Goal: Task Accomplishment & Management: Complete application form

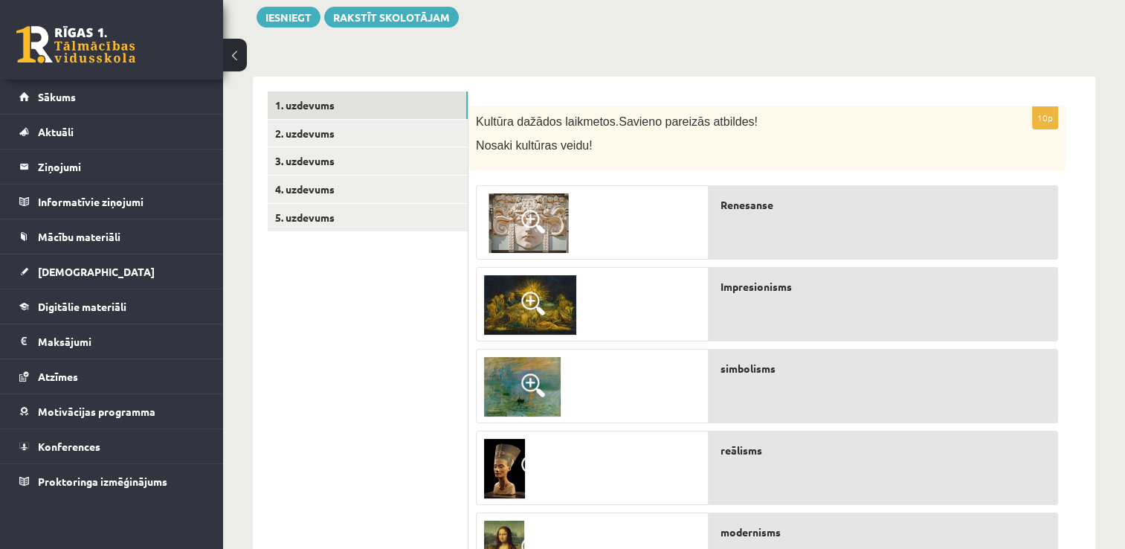
scroll to position [178, 0]
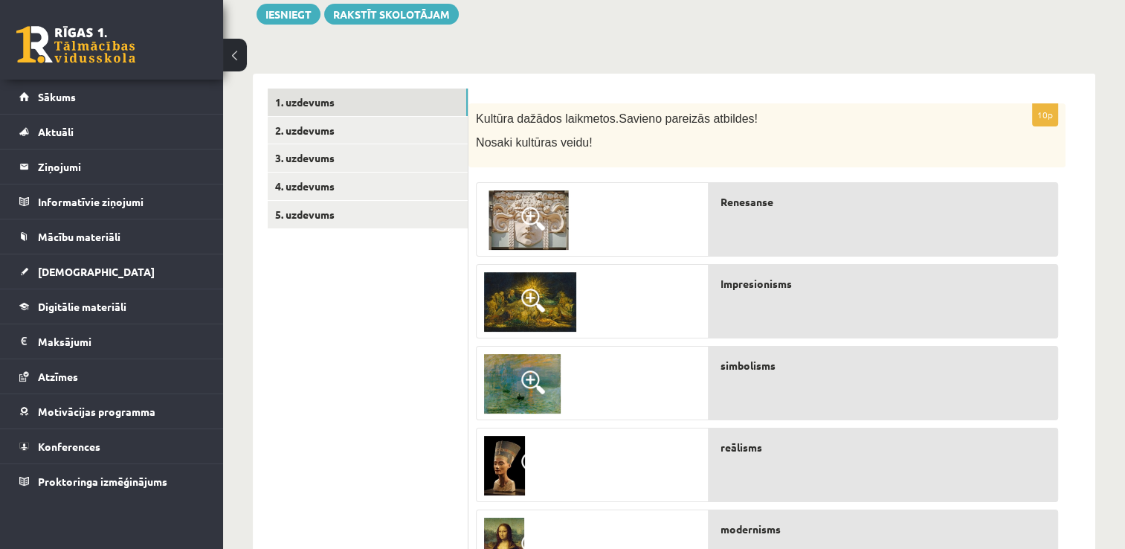
drag, startPoint x: 1129, startPoint y: 544, endPoint x: 1080, endPoint y: 103, distance: 443.7
click at [1080, 103] on div "10p Kultūra dažādos laikmetos. Savieno pareizās atbildes! Nosaki kultūras veidu…" at bounding box center [782, 545] width 627 height 942
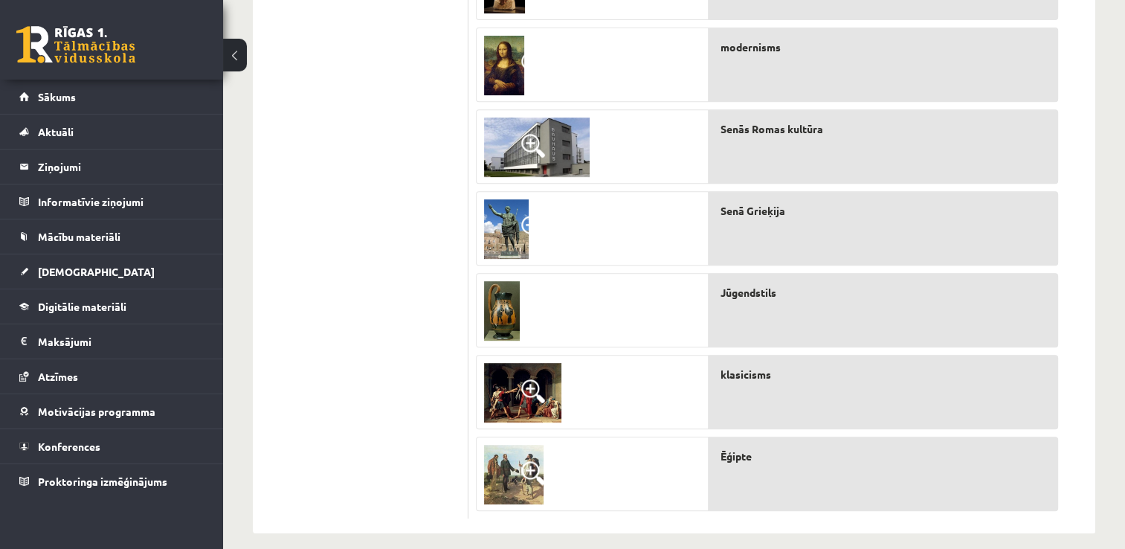
scroll to position [674, 0]
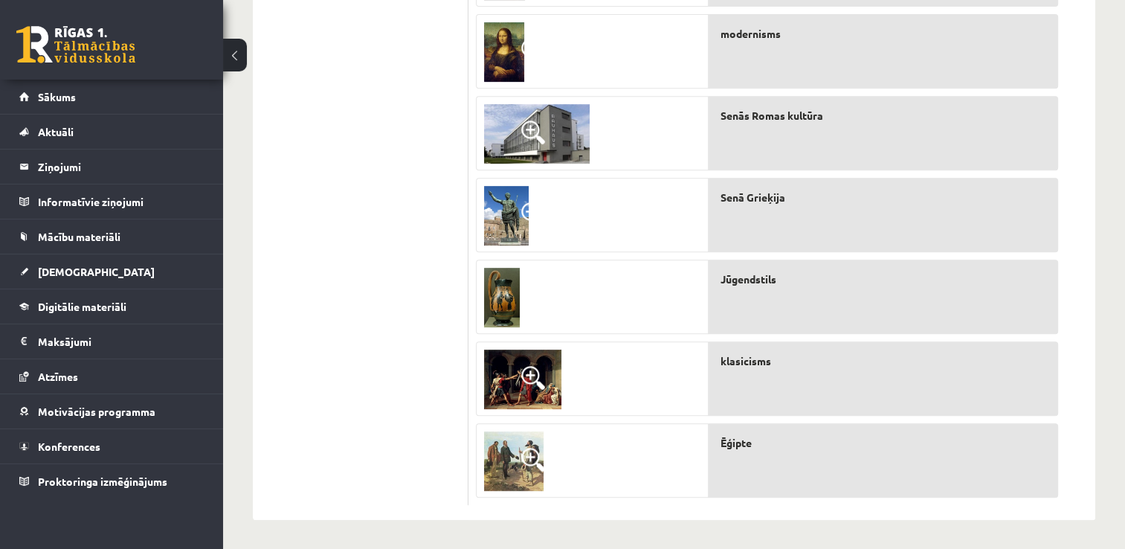
click at [741, 446] on span "Ēģipte" at bounding box center [736, 443] width 31 height 16
click at [598, 459] on div at bounding box center [592, 461] width 231 height 74
click at [733, 445] on span "Ēģipte" at bounding box center [736, 443] width 31 height 16
click at [491, 294] on img at bounding box center [502, 297] width 36 height 59
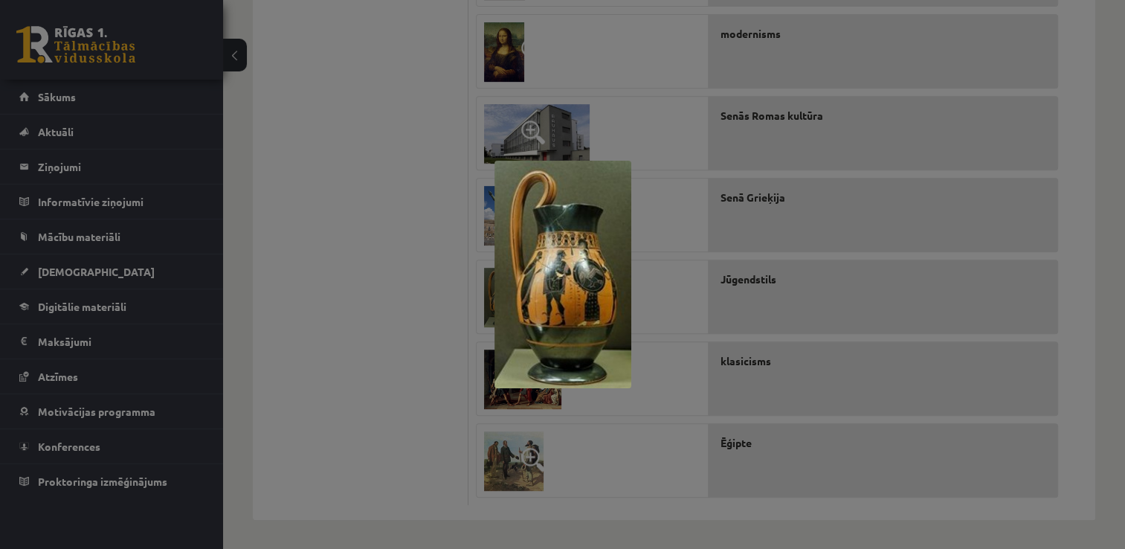
click at [773, 464] on div at bounding box center [562, 274] width 1125 height 549
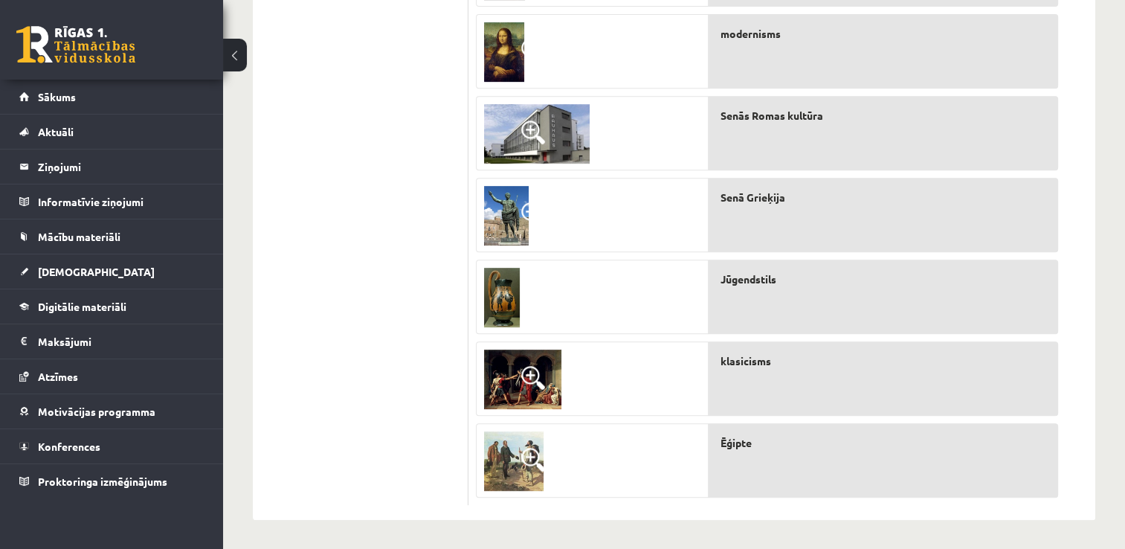
click at [773, 464] on div "Ēģipte" at bounding box center [884, 460] width 350 height 74
click at [762, 460] on div "Ēģipte" at bounding box center [884, 460] width 350 height 74
click at [760, 457] on div "Ēģipte" at bounding box center [884, 460] width 350 height 74
click at [694, 445] on div at bounding box center [592, 461] width 231 height 74
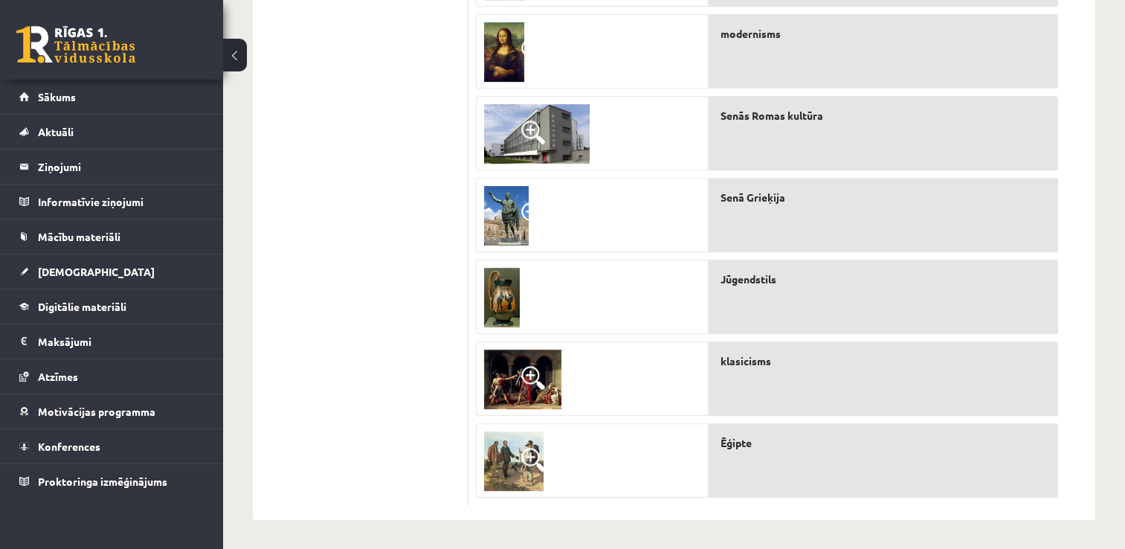
click at [718, 416] on div "Renesanse Impresionisms simbolisms reālisms modernisms Senās Romas kultūra Senā…" at bounding box center [884, 88] width 350 height 818
click at [694, 410] on div at bounding box center [592, 379] width 231 height 74
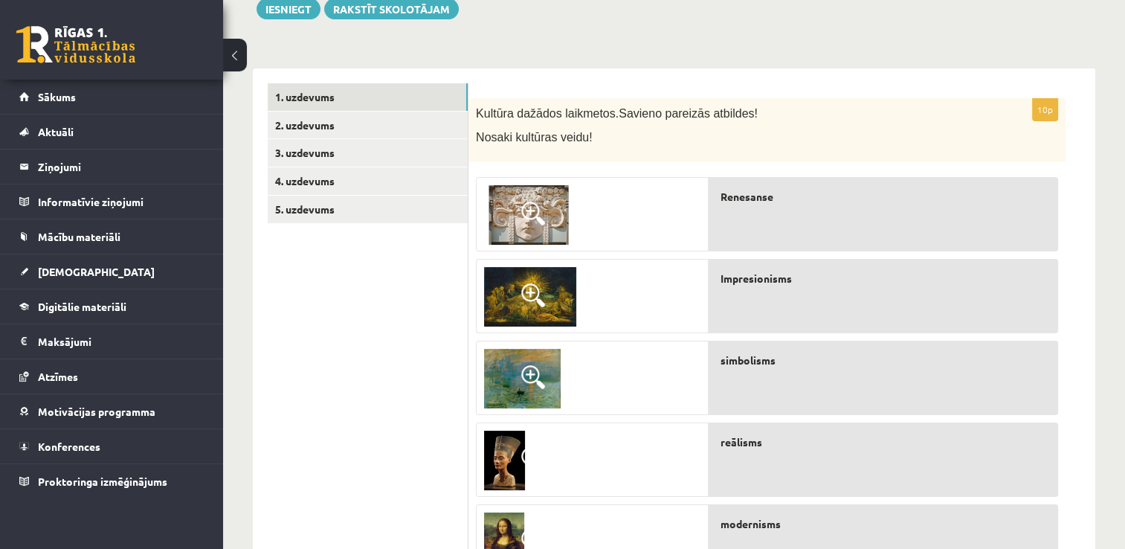
scroll to position [182, 0]
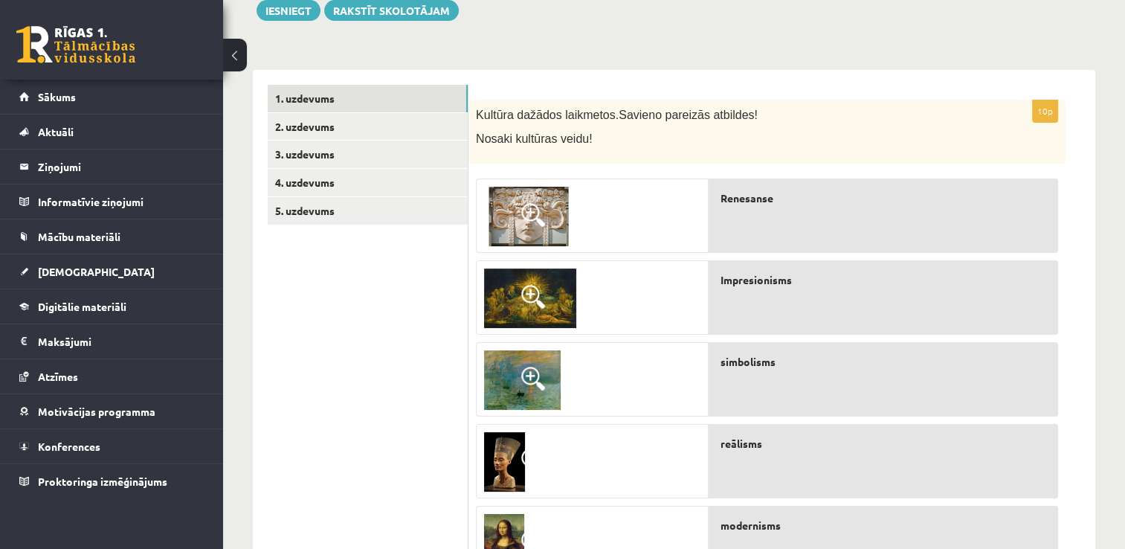
click at [811, 292] on div "Impresionisms" at bounding box center [884, 297] width 350 height 74
click at [442, 351] on ul "1. uzdevums 2. uzdevums 3. uzdevums 4. uzdevums 5. uzdevums" at bounding box center [368, 541] width 201 height 912
click at [527, 293] on span at bounding box center [533, 297] width 24 height 24
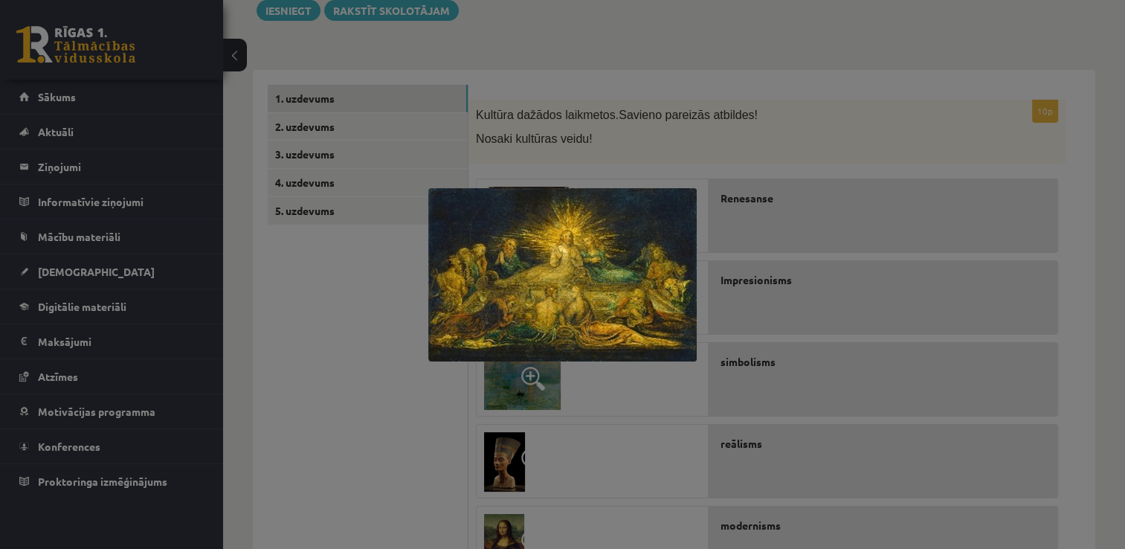
click at [527, 293] on img at bounding box center [562, 274] width 268 height 173
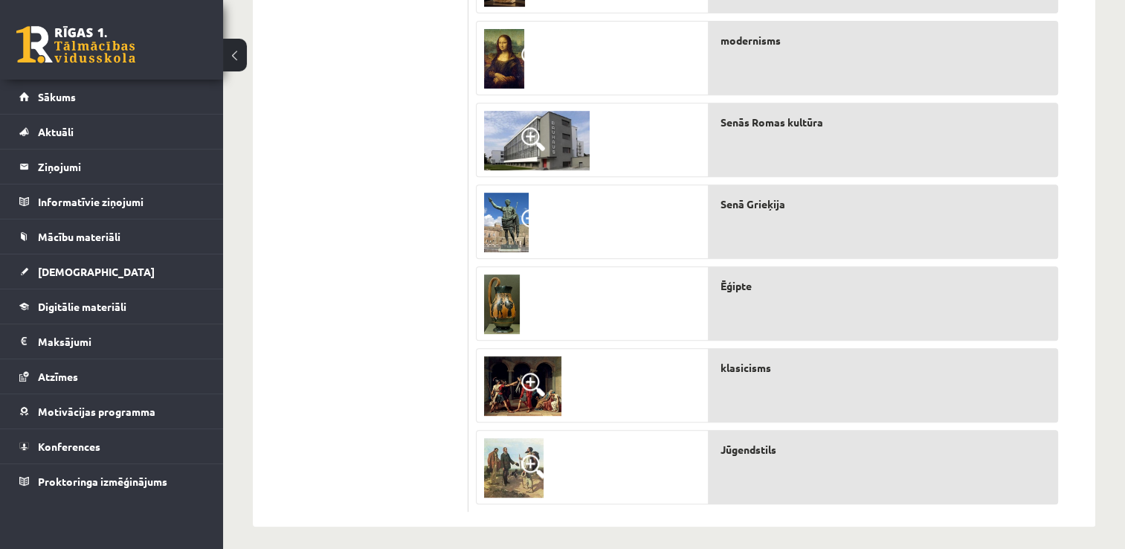
scroll to position [674, 0]
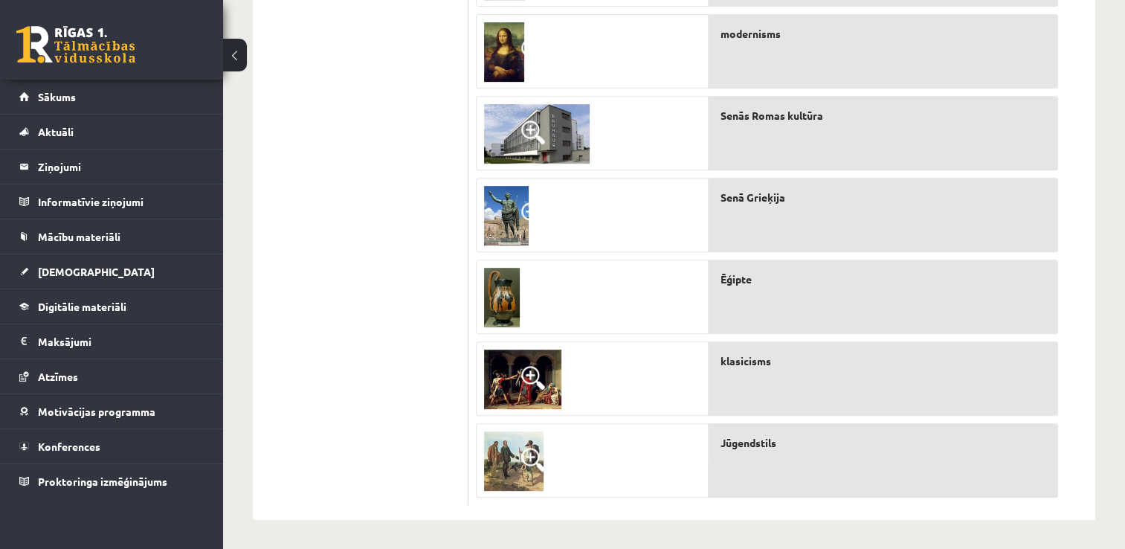
click at [1074, 503] on form "10p Kultūra dažādos laikmetos. Savieno pareizās atbildes! Nosaki kultūras veidu…" at bounding box center [781, 49] width 597 height 912
click at [905, 334] on div "Renesanse Impresionisms simbolisms reālisms modernisms Senās Romas kultūra Senā…" at bounding box center [884, 88] width 350 height 818
click at [884, 263] on div "Ēģipte" at bounding box center [884, 297] width 350 height 74
click at [882, 251] on div "Renesanse Impresionisms simbolisms reālisms modernisms Senās Romas kultūra Senā…" at bounding box center [884, 88] width 350 height 818
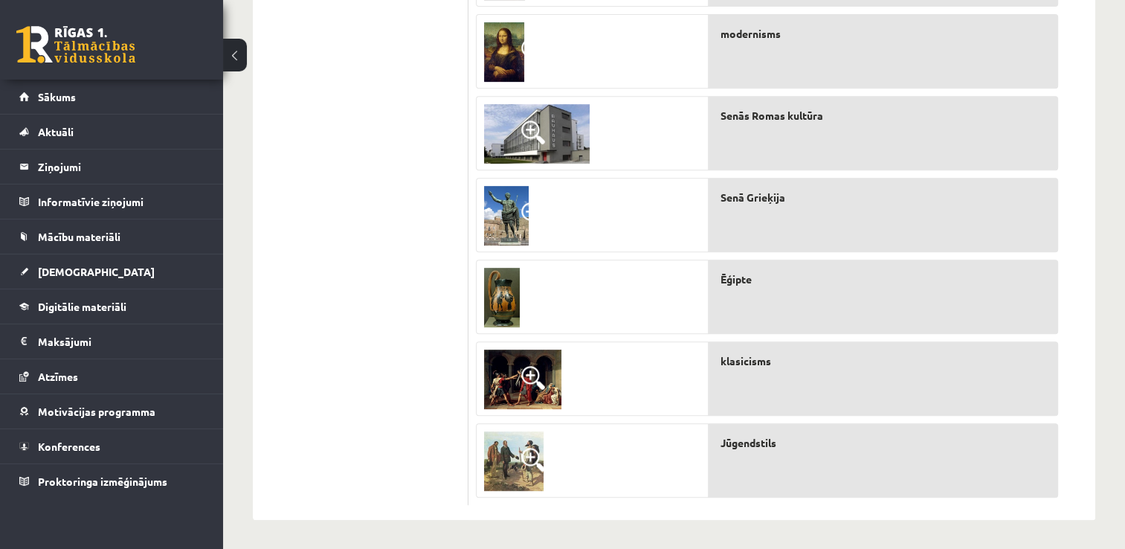
click at [863, 175] on div "Renesanse Impresionisms simbolisms reālisms modernisms Senās Romas kultūra Senā…" at bounding box center [884, 88] width 350 height 818
click at [860, 161] on div "Senās Romas kultūra" at bounding box center [884, 133] width 350 height 74
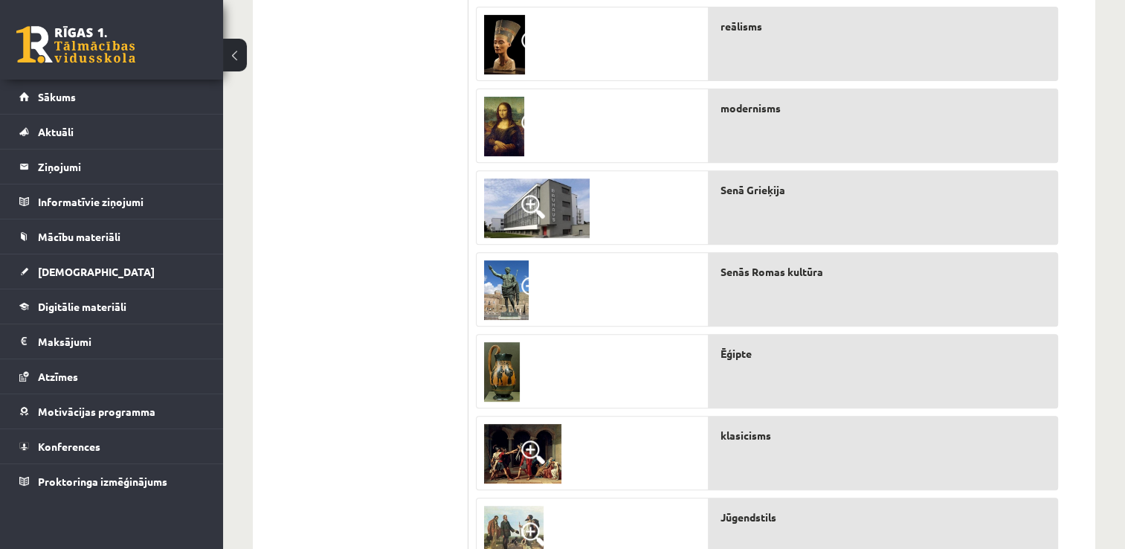
scroll to position [585, 0]
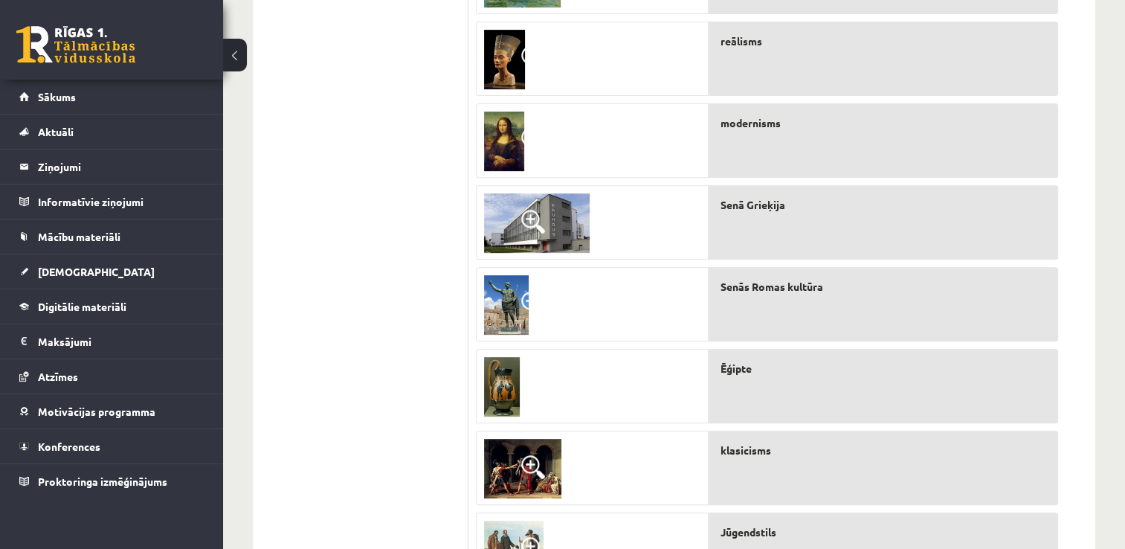
click at [883, 155] on div "modernisms" at bounding box center [884, 140] width 350 height 74
click at [864, 141] on div "modernisms" at bounding box center [884, 140] width 350 height 74
click at [859, 131] on div "modernisms" at bounding box center [884, 140] width 350 height 74
click at [1038, 79] on div "reālisms" at bounding box center [884, 59] width 350 height 74
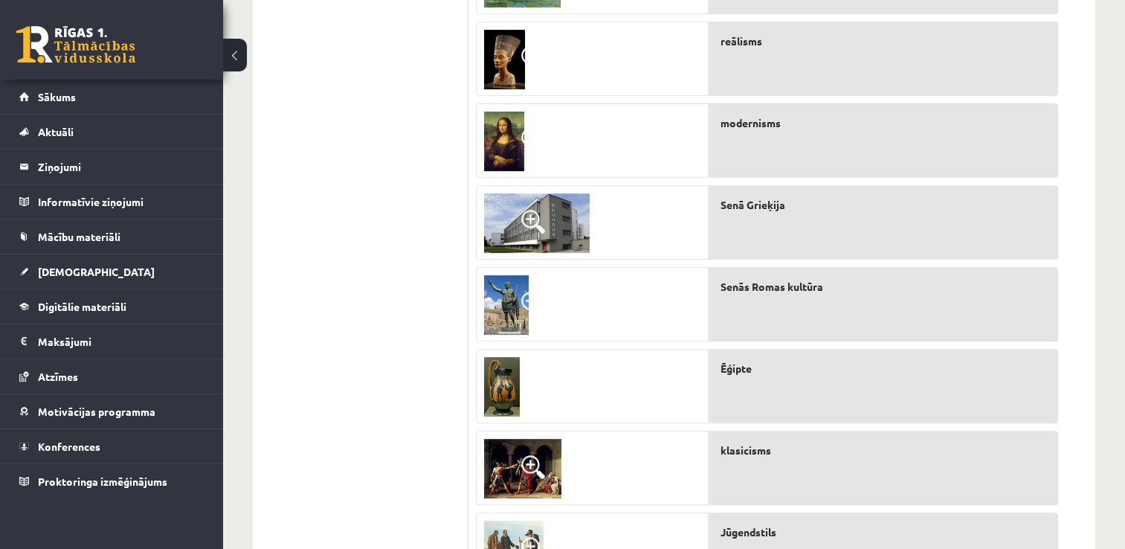
click at [1047, 55] on div "reālisms" at bounding box center [884, 59] width 350 height 74
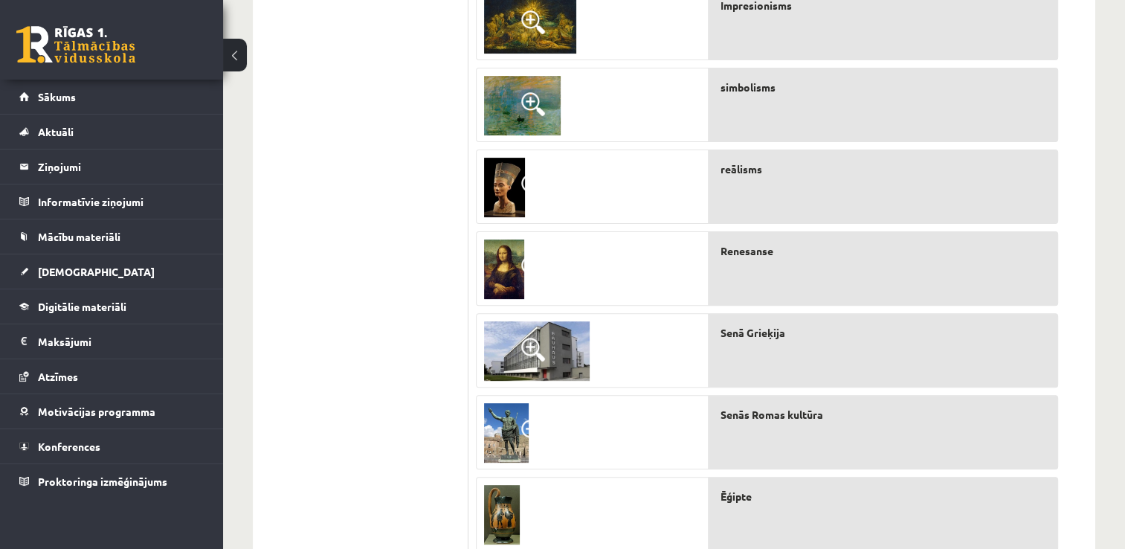
scroll to position [486, 0]
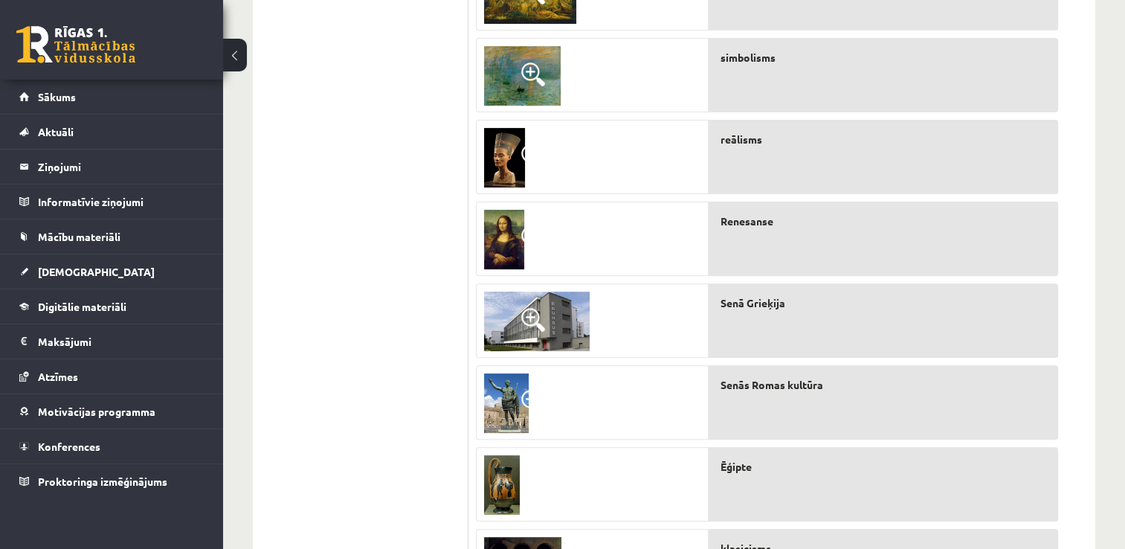
click at [1074, 509] on form "10p Kultūra dažādos laikmetos. Savieno pareizās atbildes! Nosaki kultūras veidu…" at bounding box center [781, 237] width 597 height 912
click at [1058, 492] on div "Ēģipte" at bounding box center [884, 484] width 350 height 74
click at [1056, 490] on div "Ēģipte" at bounding box center [884, 484] width 350 height 74
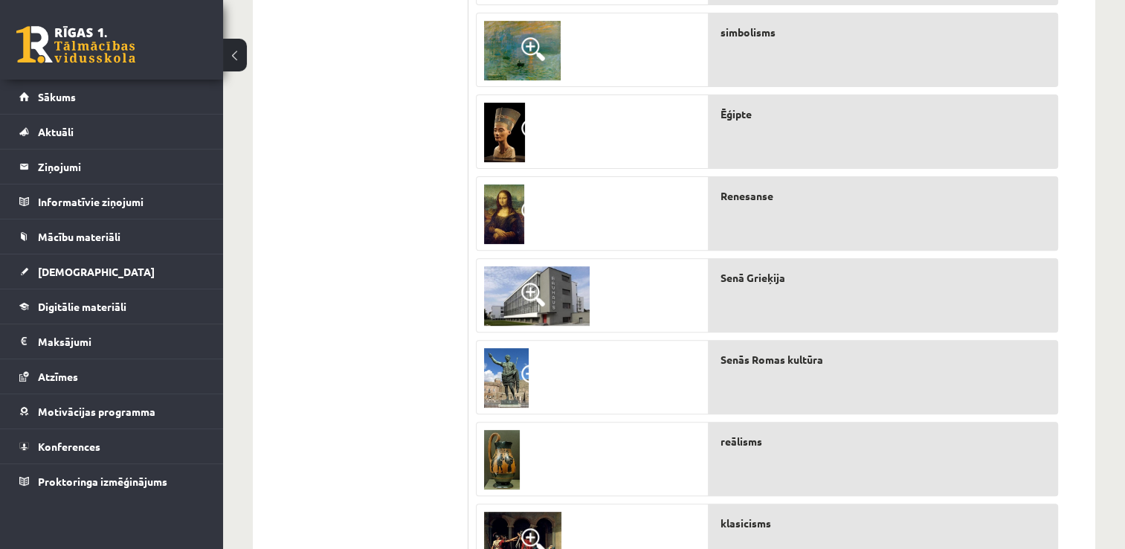
scroll to position [514, 0]
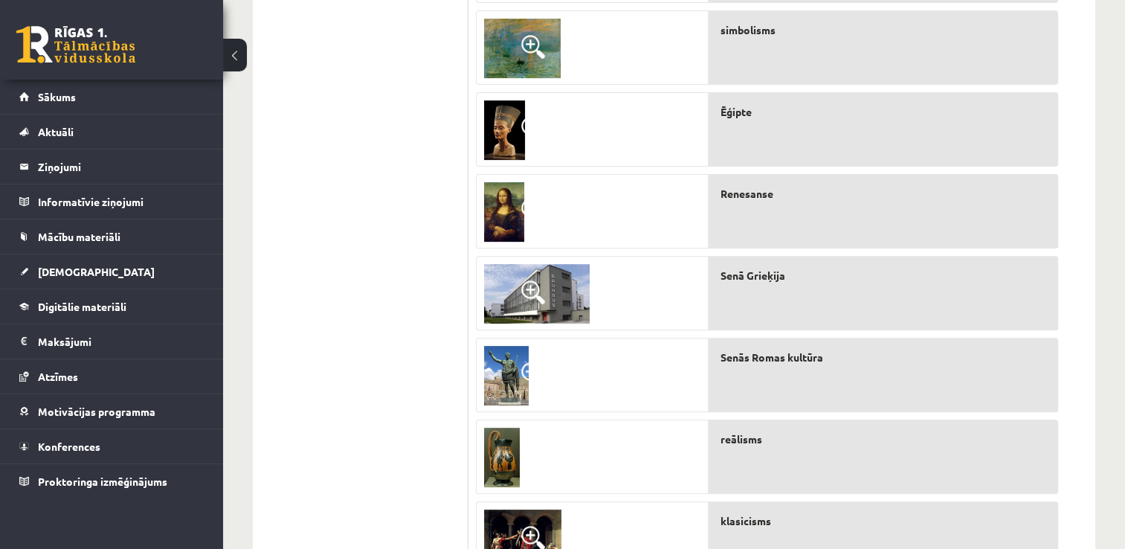
click at [952, 493] on div "reālisms" at bounding box center [884, 456] width 350 height 74
click at [499, 451] on img at bounding box center [502, 457] width 36 height 59
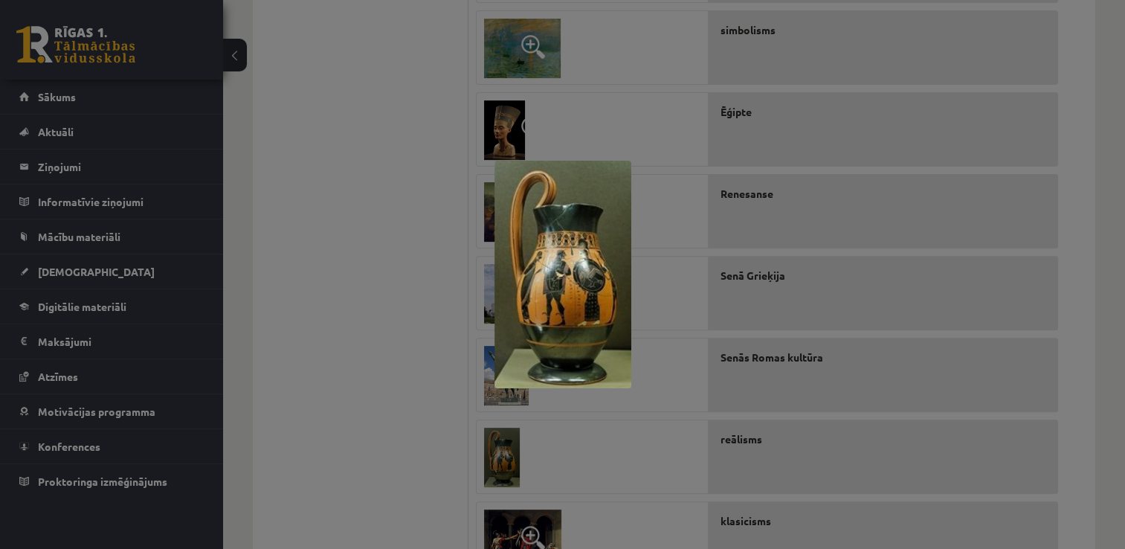
click at [622, 335] on img at bounding box center [563, 275] width 137 height 228
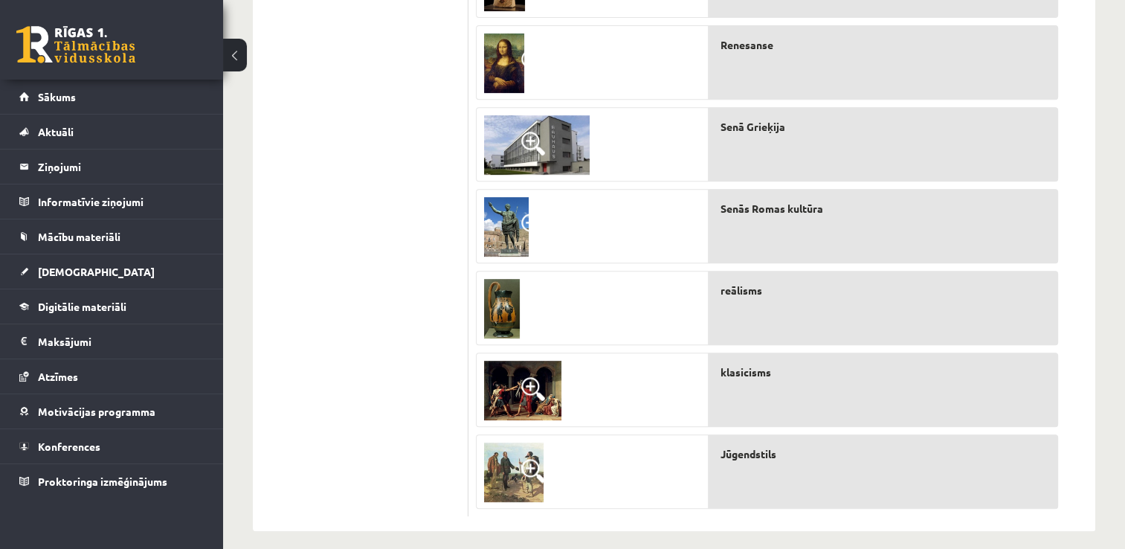
scroll to position [674, 0]
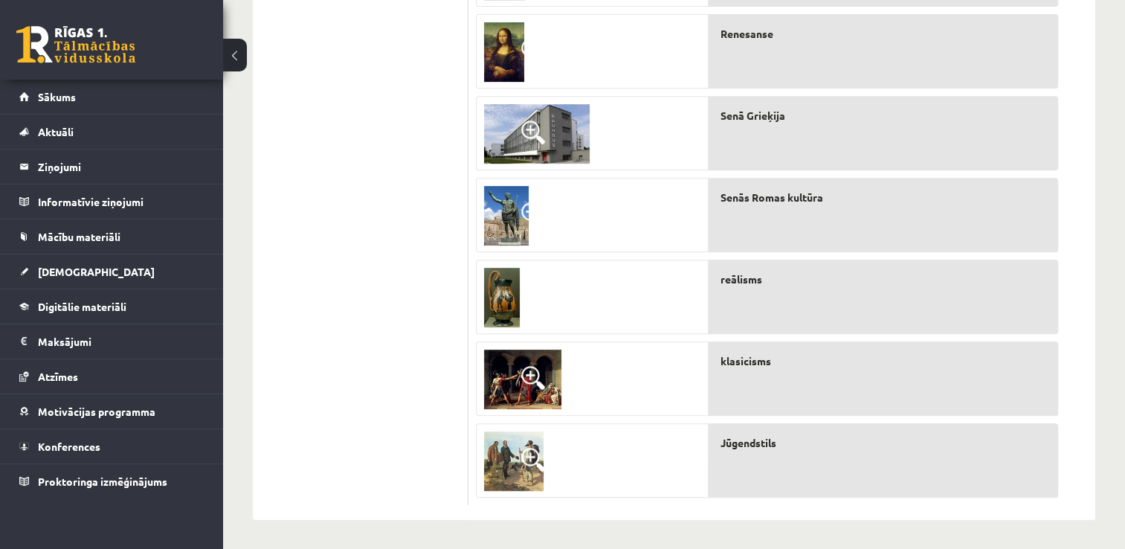
click at [994, 435] on p "Jūgendstils" at bounding box center [889, 443] width 337 height 16
click at [993, 419] on div "modernisms Impresionisms simbolisms [GEOGRAPHIC_DATA] Renesanse Senā [GEOGRAPHI…" at bounding box center [884, 88] width 350 height 818
click at [944, 355] on p "klasicisms" at bounding box center [889, 361] width 337 height 16
click at [1043, 153] on div "Senā Grieķija" at bounding box center [884, 133] width 350 height 74
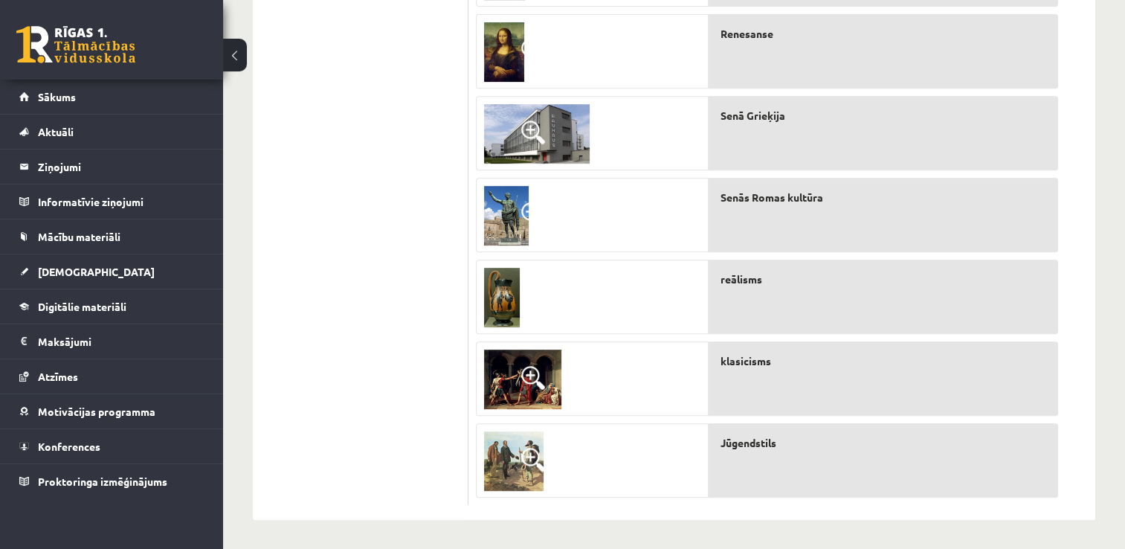
click at [1046, 147] on div "Senā Grieķija" at bounding box center [884, 133] width 350 height 74
click at [1062, 100] on div "10p Kultūra dažādos laikmetos. Savieno pareizās atbildes! Nosaki kultūras veidu…" at bounding box center [767, 56] width 597 height 897
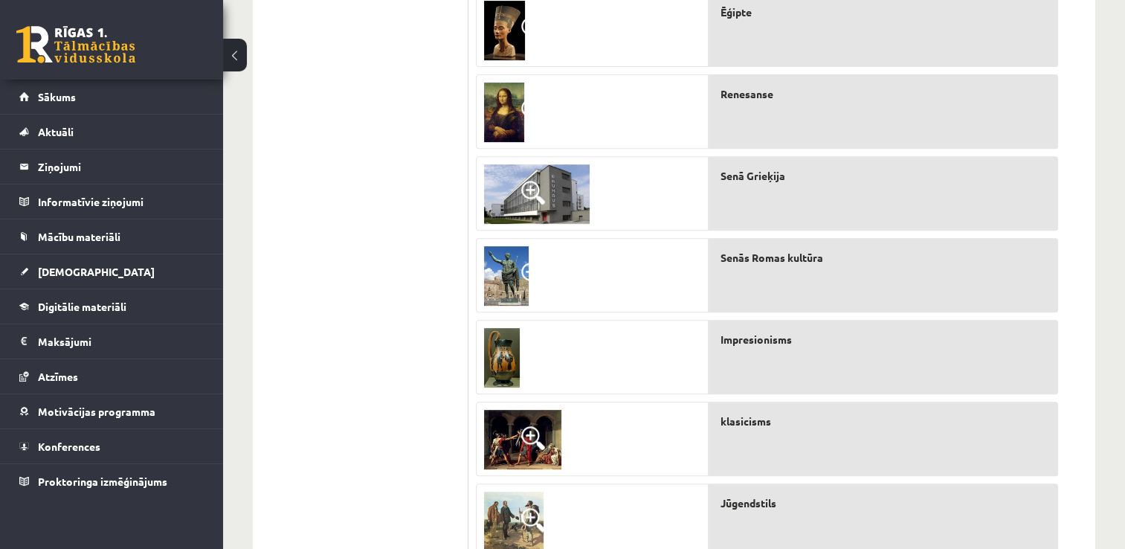
scroll to position [614, 0]
click at [1121, 539] on div "Kultūra un māksla I (vizuālā māksla) 1. ieskaite 10.b1 klase , [PERSON_NAME] (1…" at bounding box center [674, 26] width 902 height 1166
click at [968, 415] on p "klasicisms" at bounding box center [889, 421] width 337 height 16
click at [952, 364] on div "Impresionisms" at bounding box center [884, 356] width 350 height 74
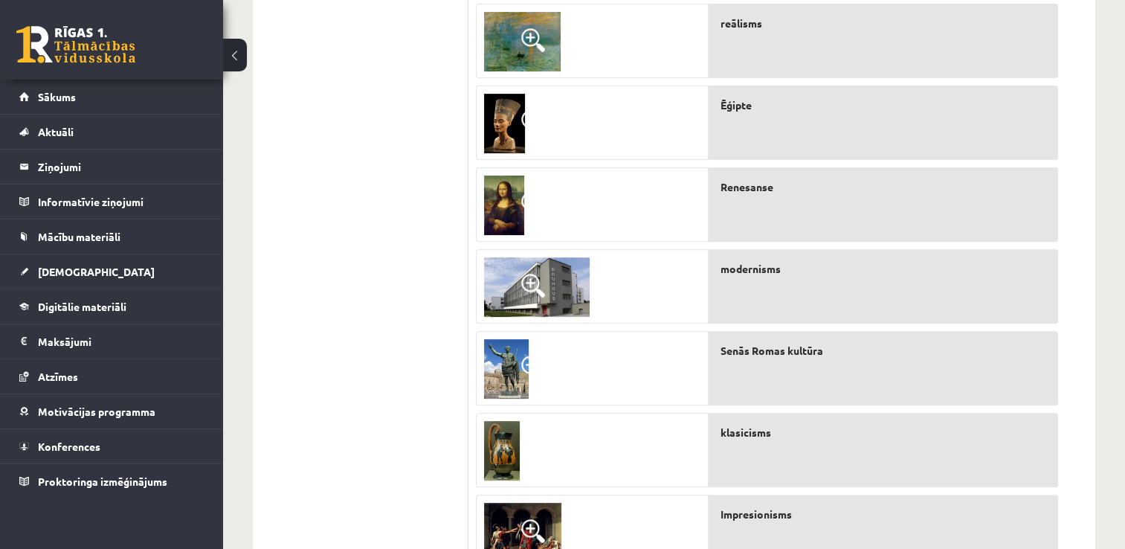
scroll to position [525, 0]
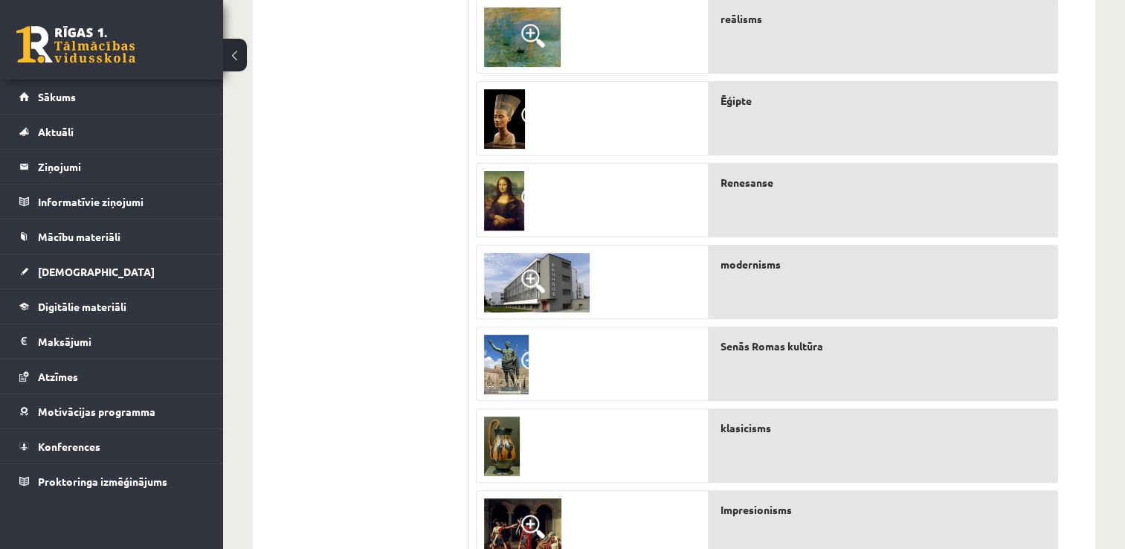
click at [1101, 495] on div "Kultūra un māksla I (vizuālā māksla) 1. ieskaite 10.b1 klase , [PERSON_NAME] (1…" at bounding box center [674, 115] width 902 height 1166
click at [1095, 443] on div "10p Kultūra dažādos laikmetos. Savieno pareizās atbildes! Nosaki kultūras veidu…" at bounding box center [782, 198] width 627 height 942
click at [1096, 397] on div "Kultūra un māksla I (vizuālā māksla) 1. ieskaite 10.b1 klase , [PERSON_NAME] (1…" at bounding box center [674, 115] width 902 height 1166
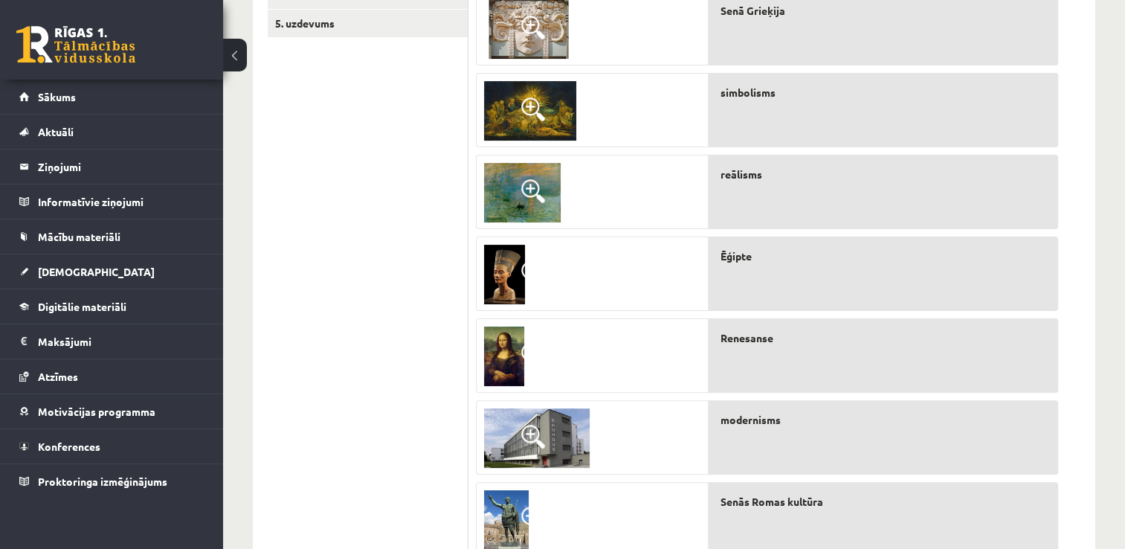
scroll to position [347, 0]
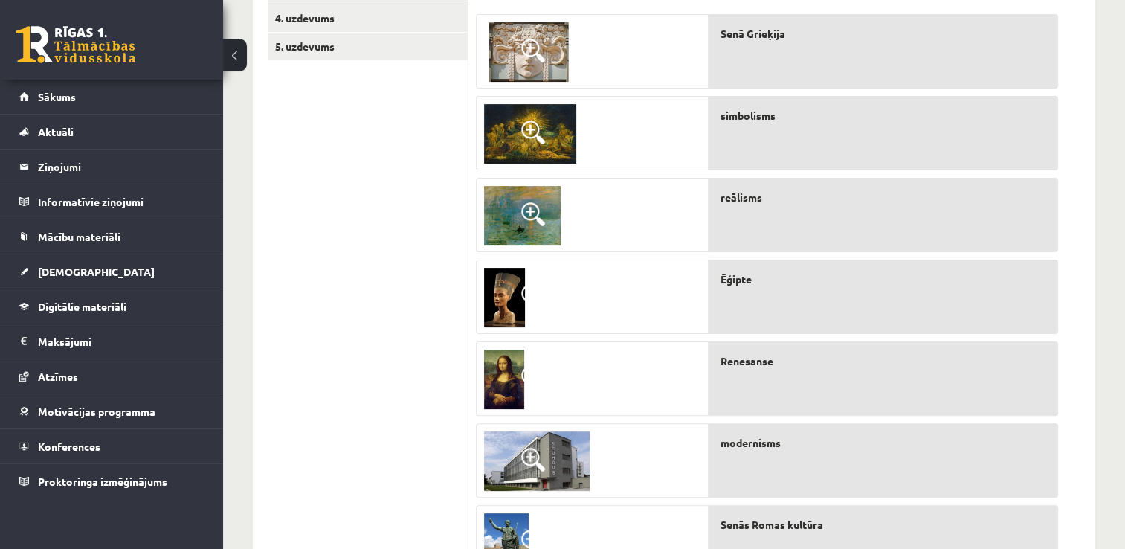
click at [1007, 39] on p "Senā Grieķija" at bounding box center [889, 34] width 337 height 16
click at [985, 39] on p "Senā Grieķija" at bounding box center [889, 34] width 337 height 16
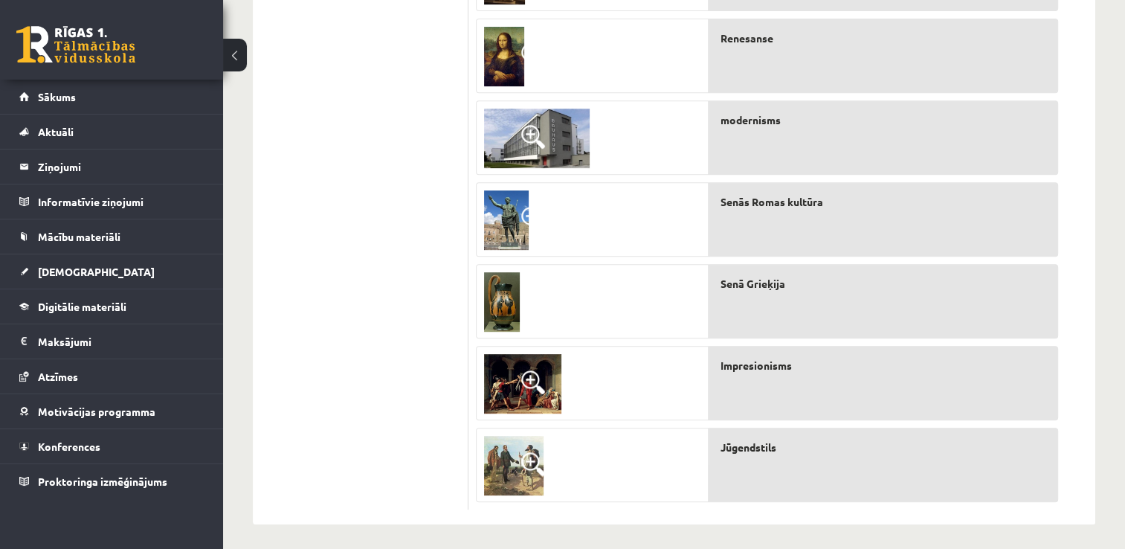
scroll to position [674, 0]
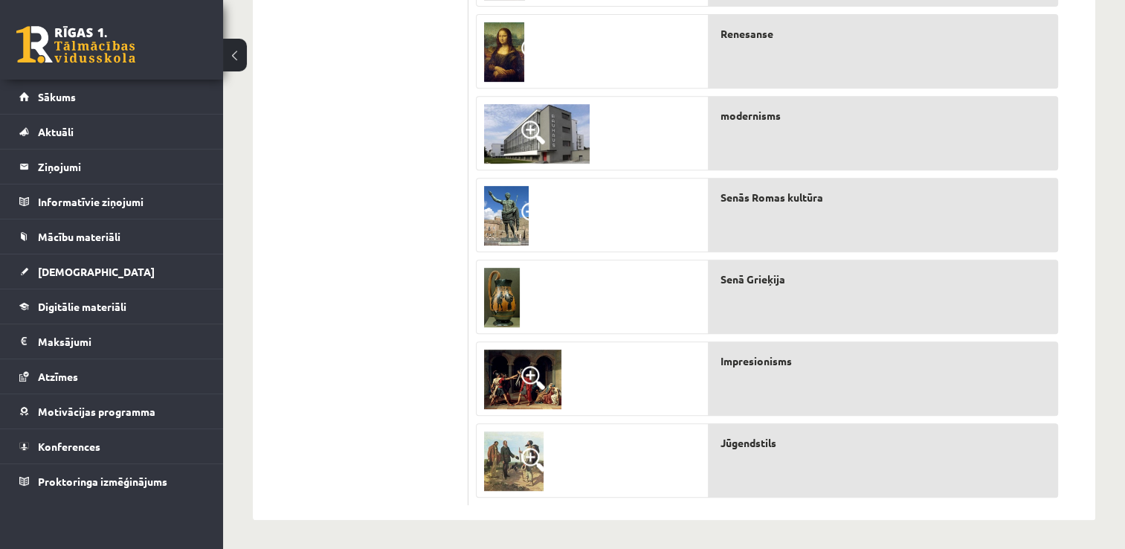
click at [1026, 301] on div "Senā Grieķija" at bounding box center [884, 297] width 350 height 74
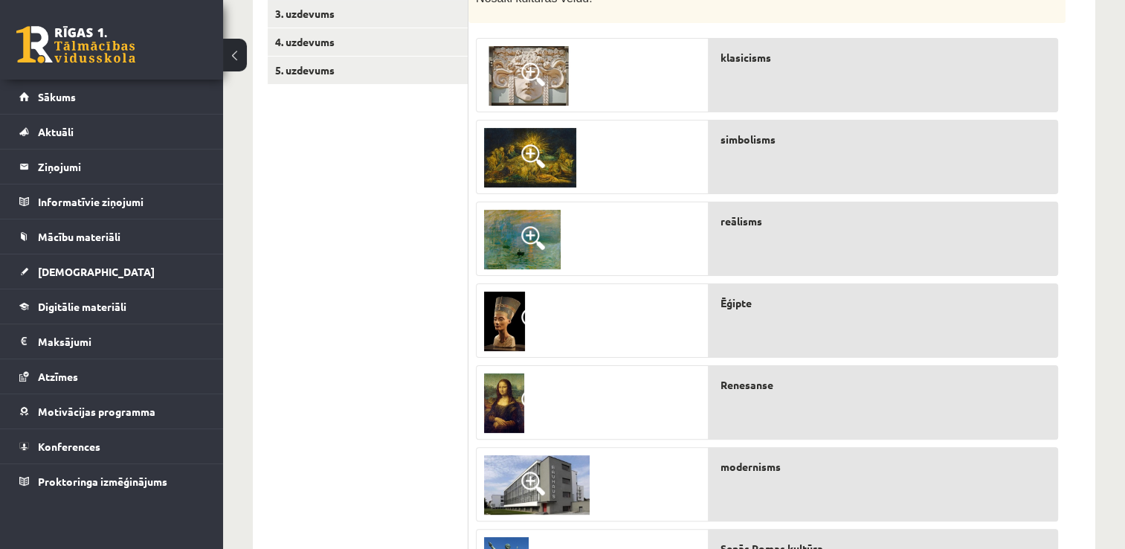
scroll to position [317, 0]
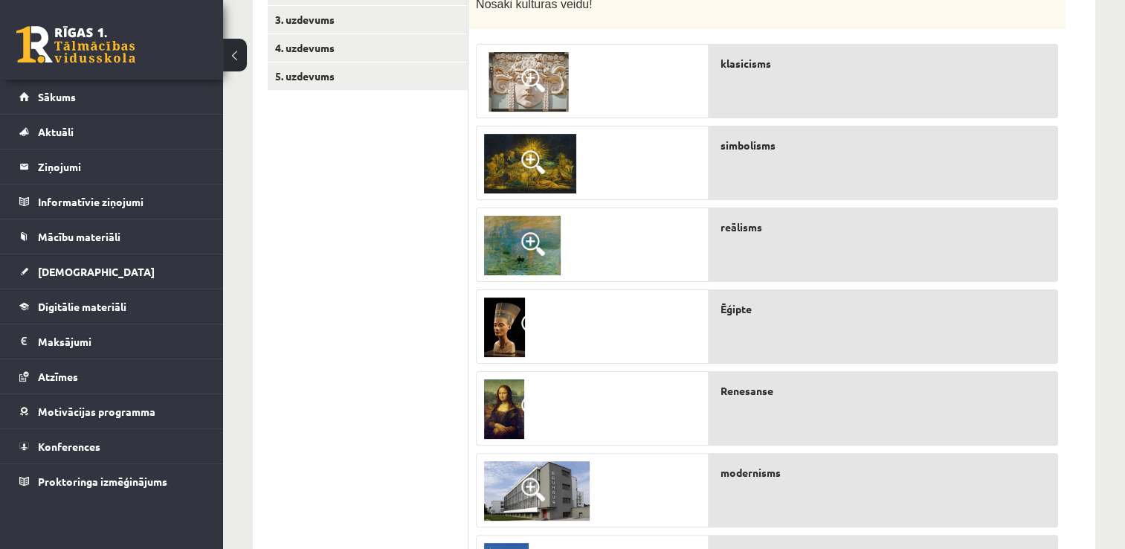
click at [753, 245] on div "reālisms" at bounding box center [884, 244] width 350 height 74
click at [922, 103] on div "klasicisms" at bounding box center [884, 81] width 350 height 74
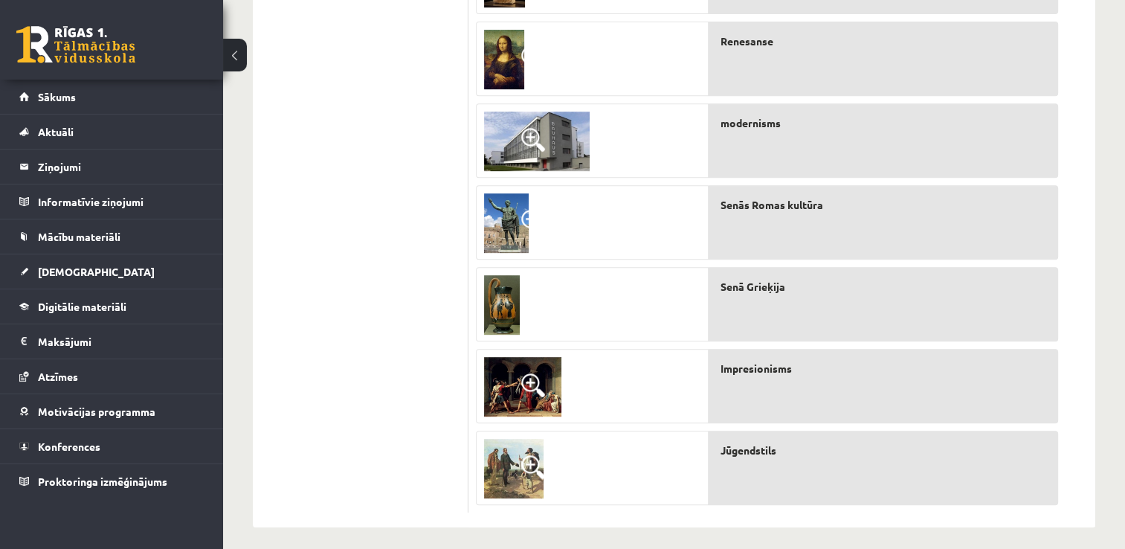
scroll to position [674, 0]
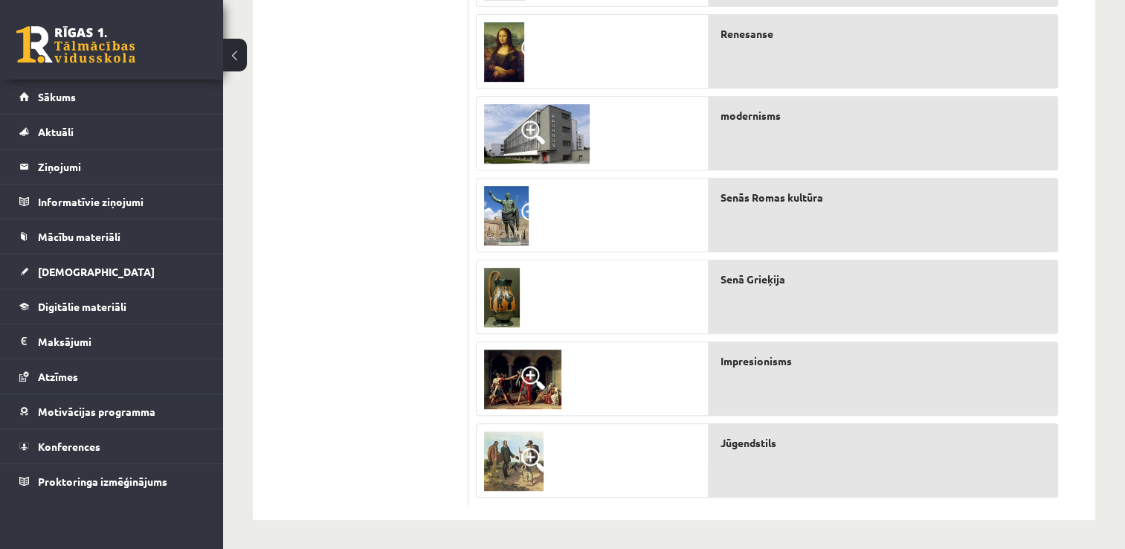
click at [1079, 518] on div "10p Kultūra dažādos laikmetos. Savieno pareizās atbildes! Nosaki kultūras veidu…" at bounding box center [782, 49] width 627 height 942
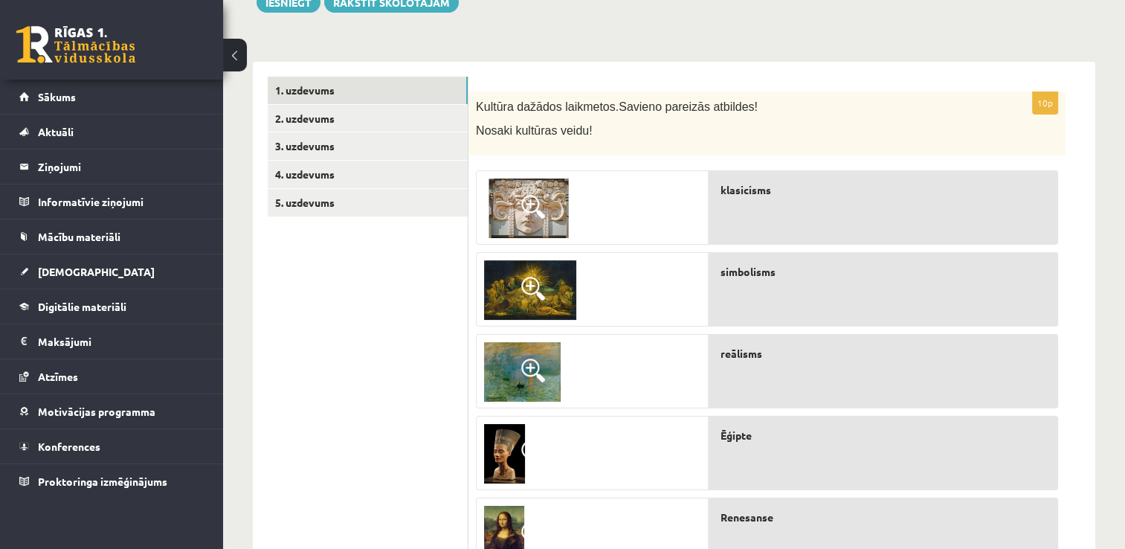
scroll to position [168, 0]
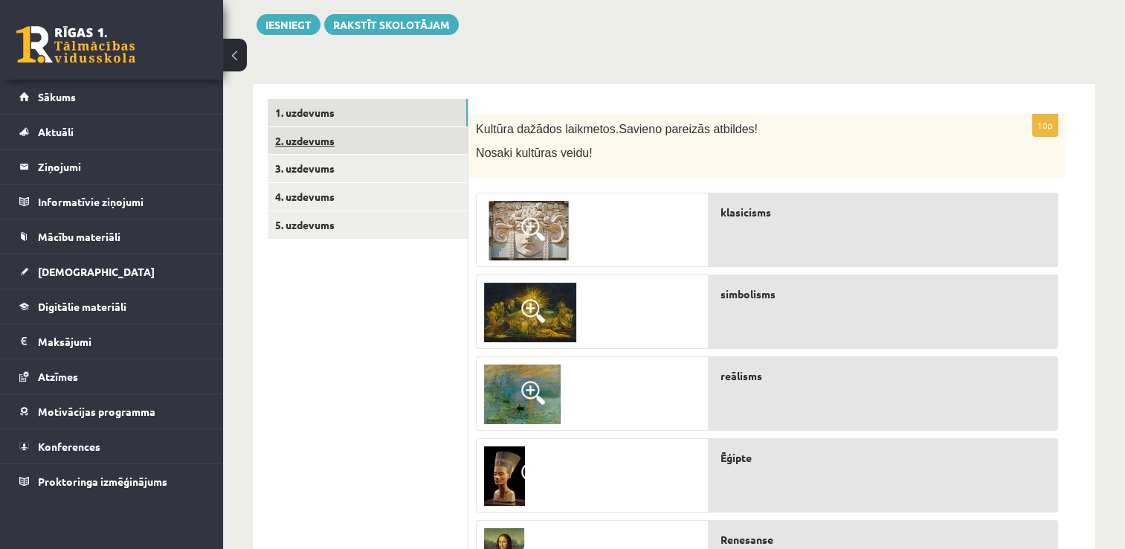
click at [338, 144] on link "2. uzdevums" at bounding box center [368, 141] width 200 height 28
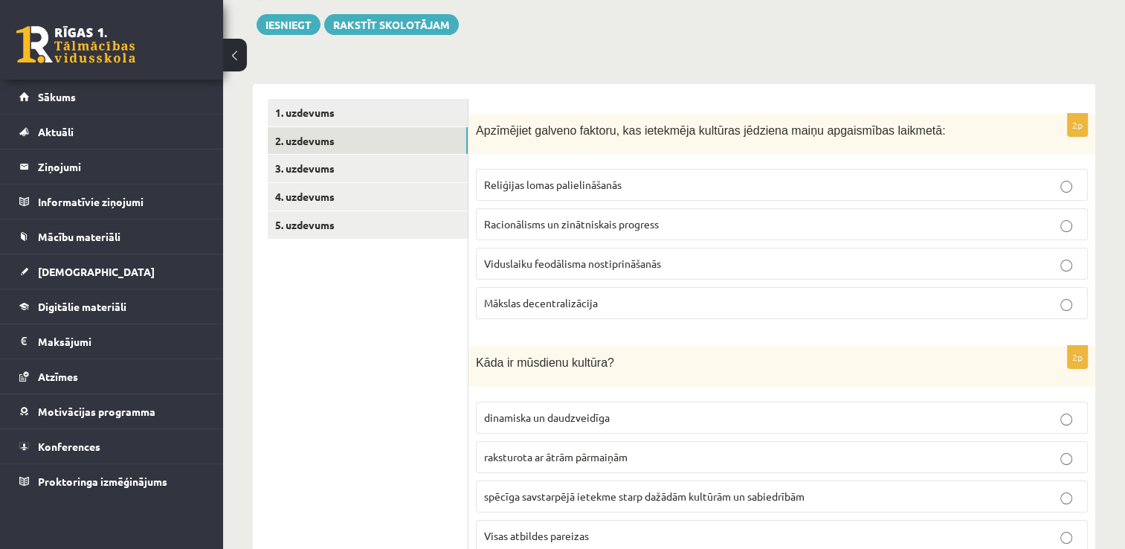
click at [738, 190] on p "Reliģijas lomas palielināšanās" at bounding box center [782, 185] width 596 height 16
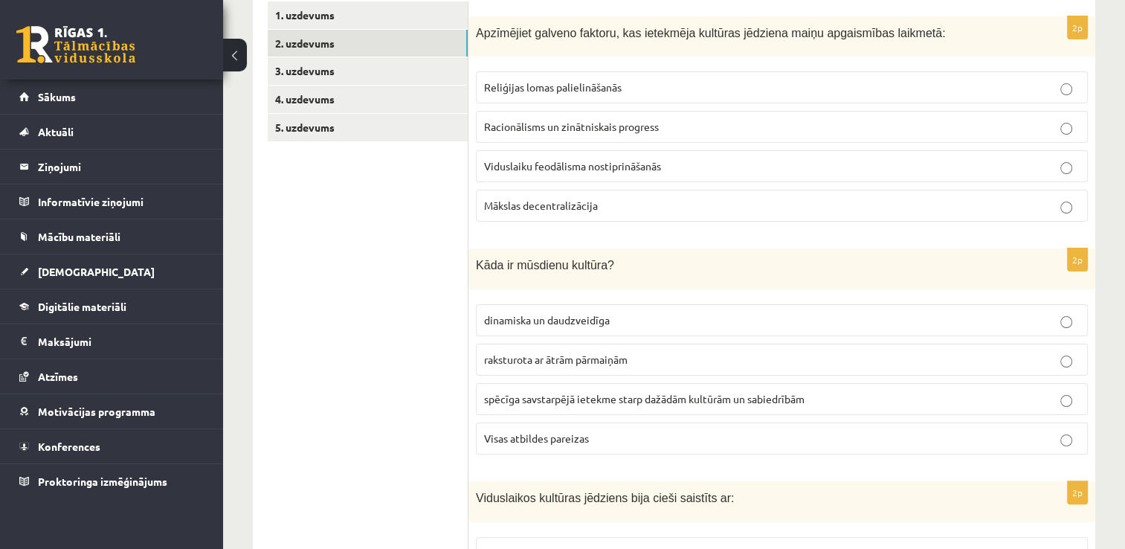
scroll to position [287, 0]
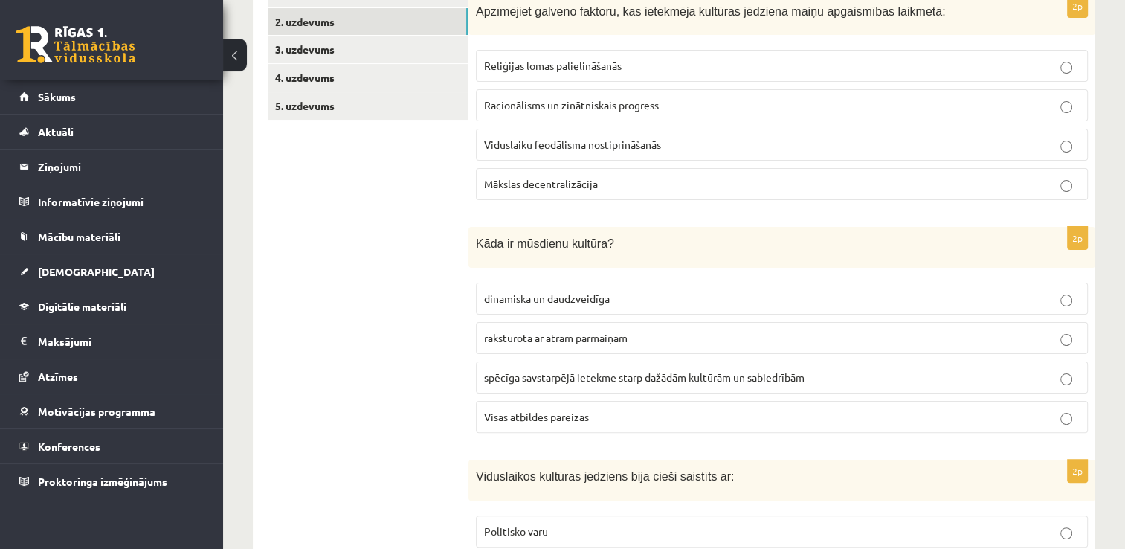
click at [693, 415] on p "Visas atbildes pareizas" at bounding box center [782, 417] width 596 height 16
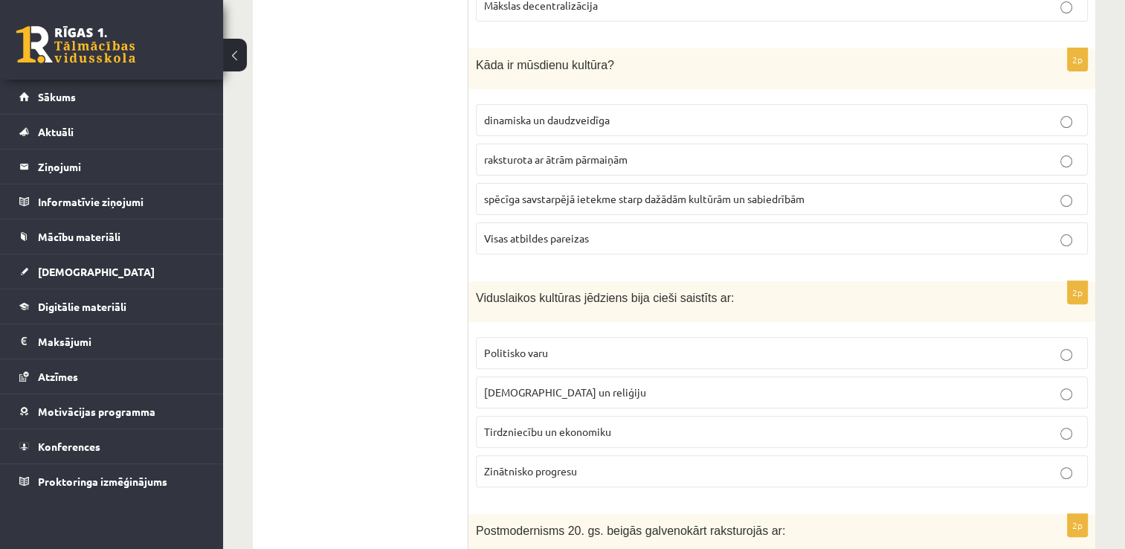
scroll to position [495, 0]
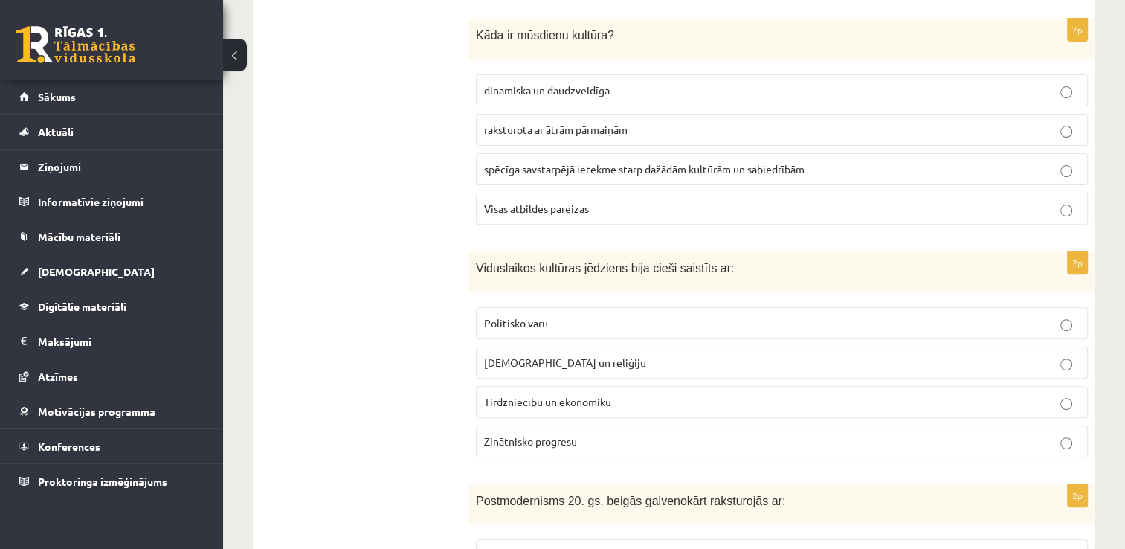
click at [1051, 514] on div "Postmodernisms 20. gs. beigās galvenokārt raksturojās ar:" at bounding box center [782, 504] width 627 height 41
click at [608, 369] on label "[DEMOGRAPHIC_DATA] un reliģiju" at bounding box center [782, 363] width 612 height 32
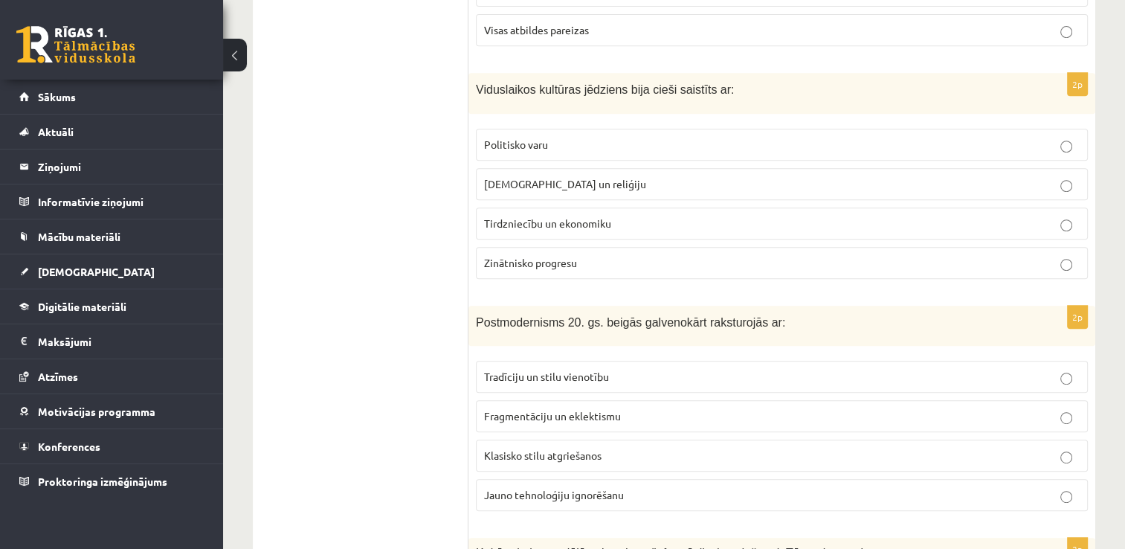
scroll to position [704, 0]
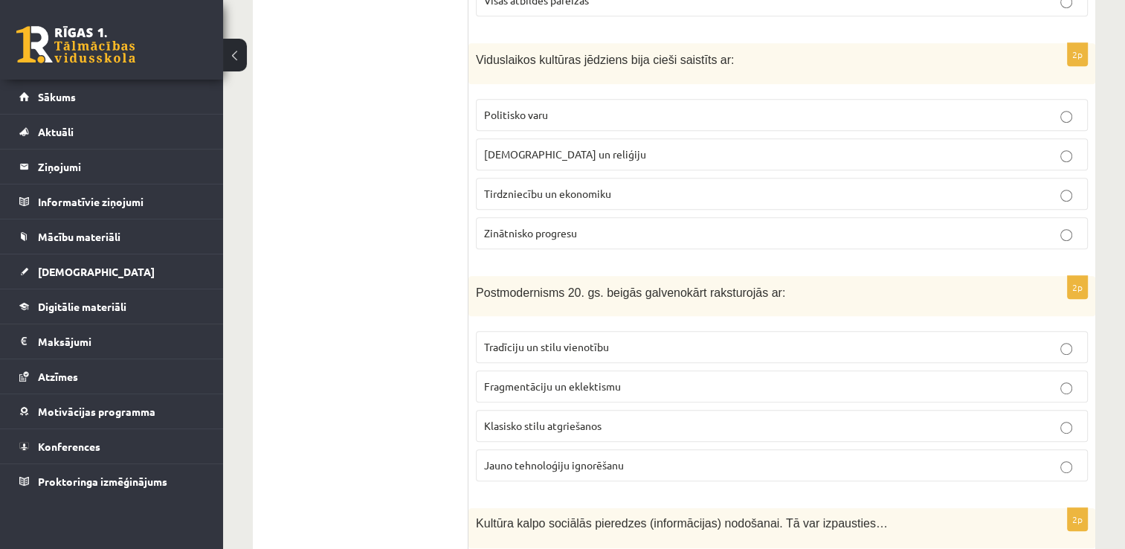
click at [562, 379] on span "Fragmentāciju un eklektismu" at bounding box center [552, 385] width 137 height 13
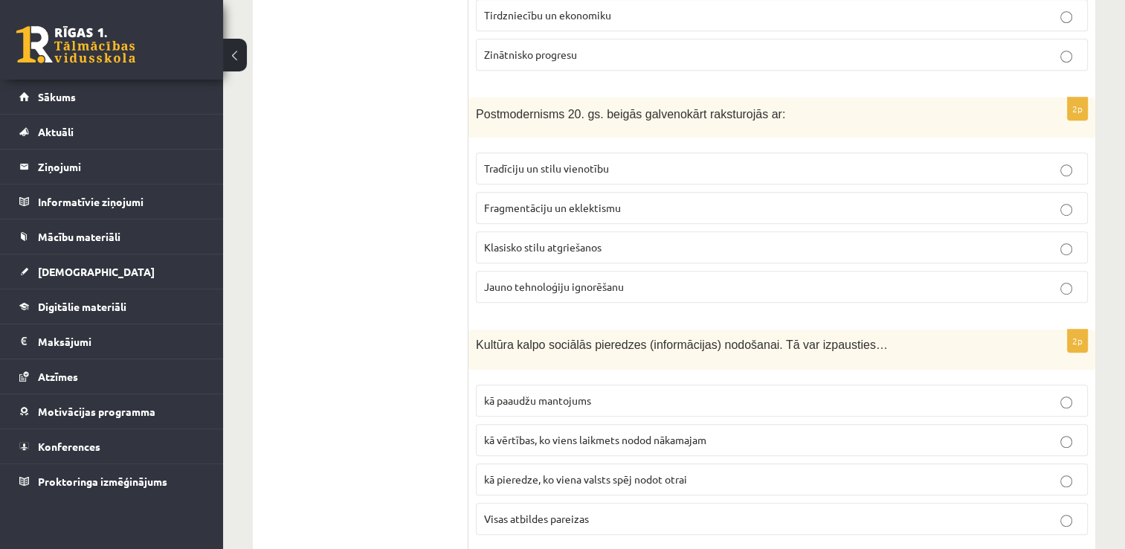
scroll to position [912, 0]
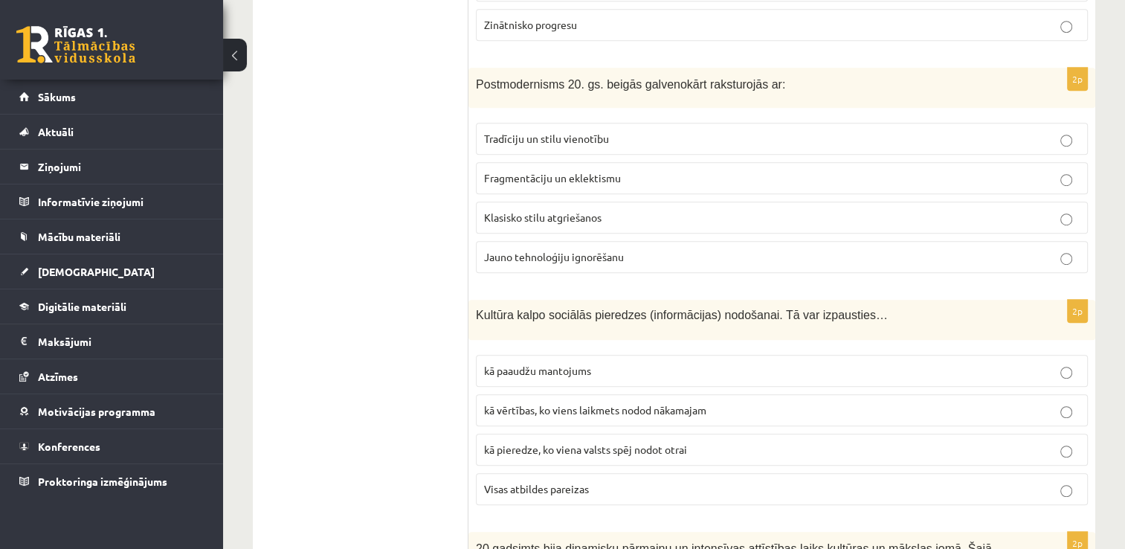
click at [784, 484] on p "Visas atbildes pareizas" at bounding box center [782, 489] width 596 height 16
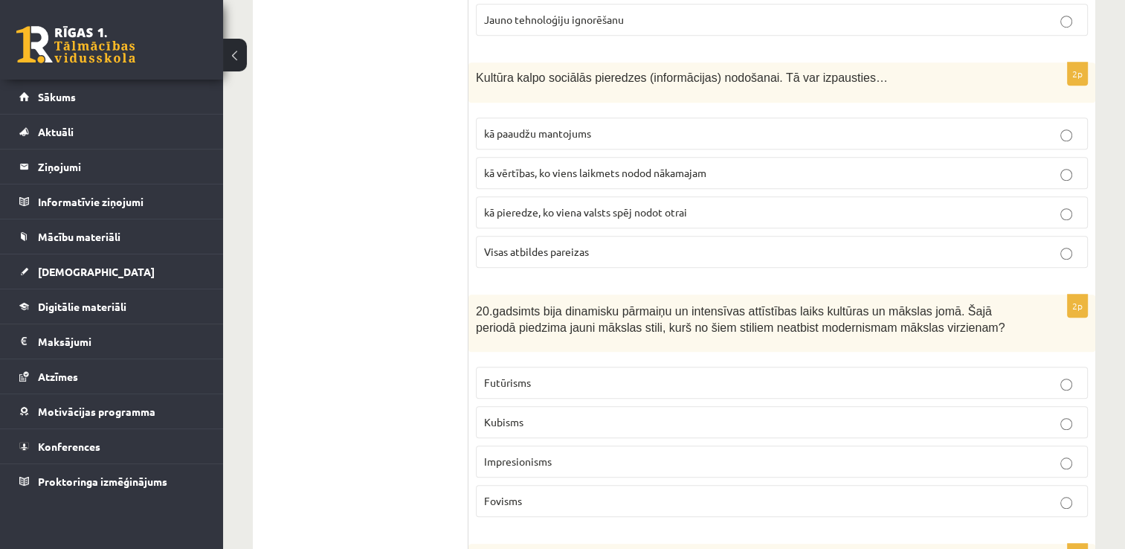
scroll to position [1150, 0]
click at [806, 453] on p "Impresionisms" at bounding box center [782, 461] width 596 height 16
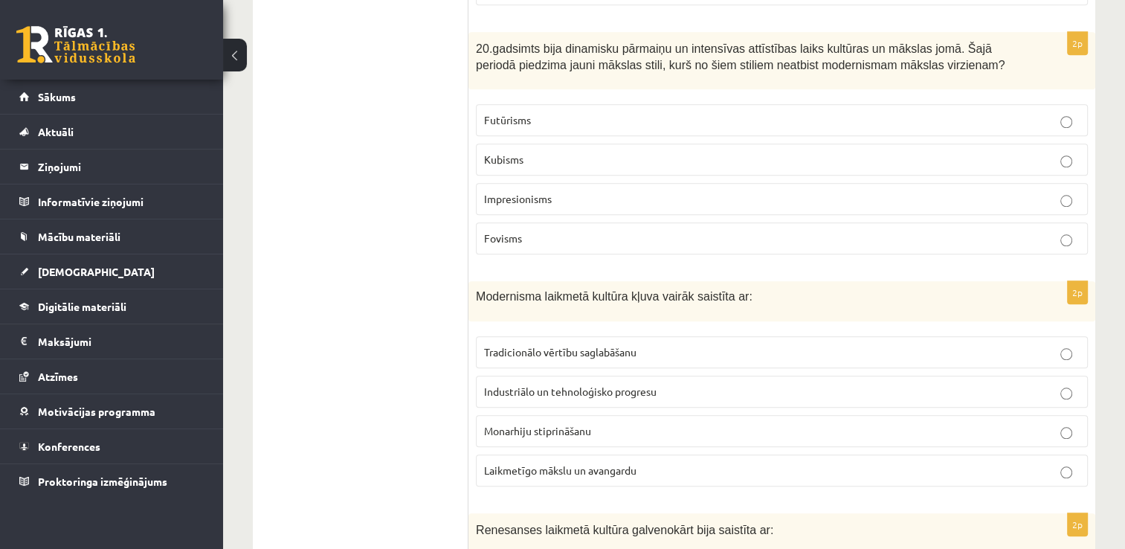
scroll to position [1417, 0]
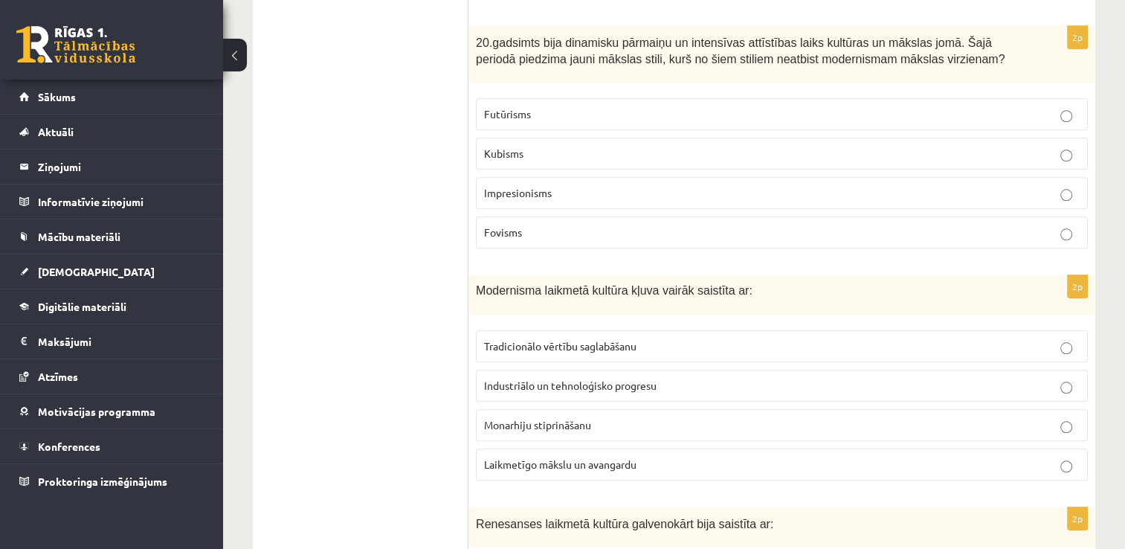
click at [738, 338] on p "Tradicionālo vērtību saglabāšanu" at bounding box center [782, 346] width 596 height 16
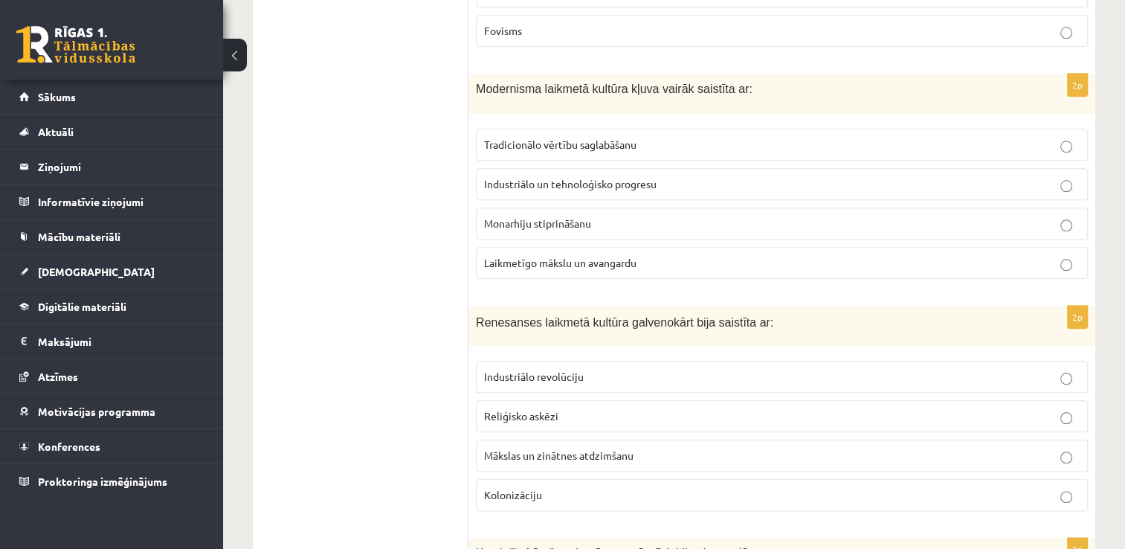
scroll to position [1626, 0]
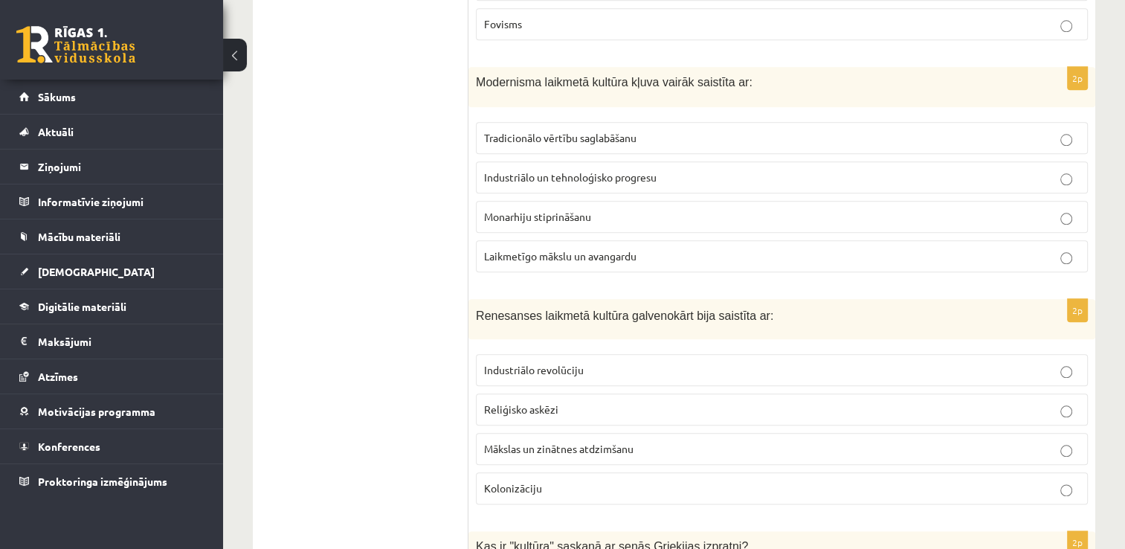
click at [851, 441] on p "Mākslas un zinātnes atdzimšanu" at bounding box center [782, 449] width 596 height 16
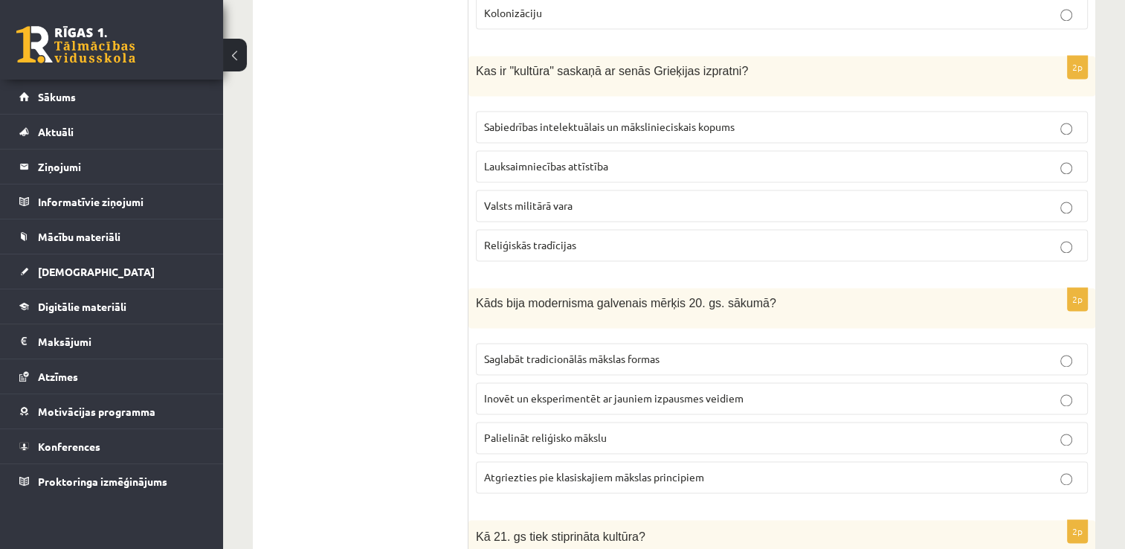
scroll to position [2102, 0]
click at [770, 429] on p "Palielināt reliģisko mākslu" at bounding box center [782, 437] width 596 height 16
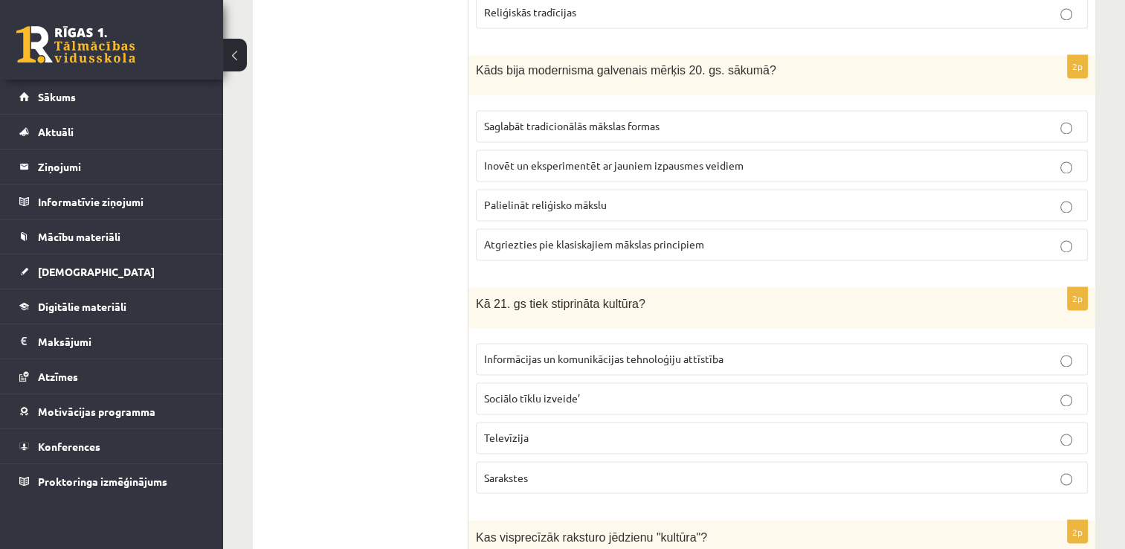
scroll to position [2340, 0]
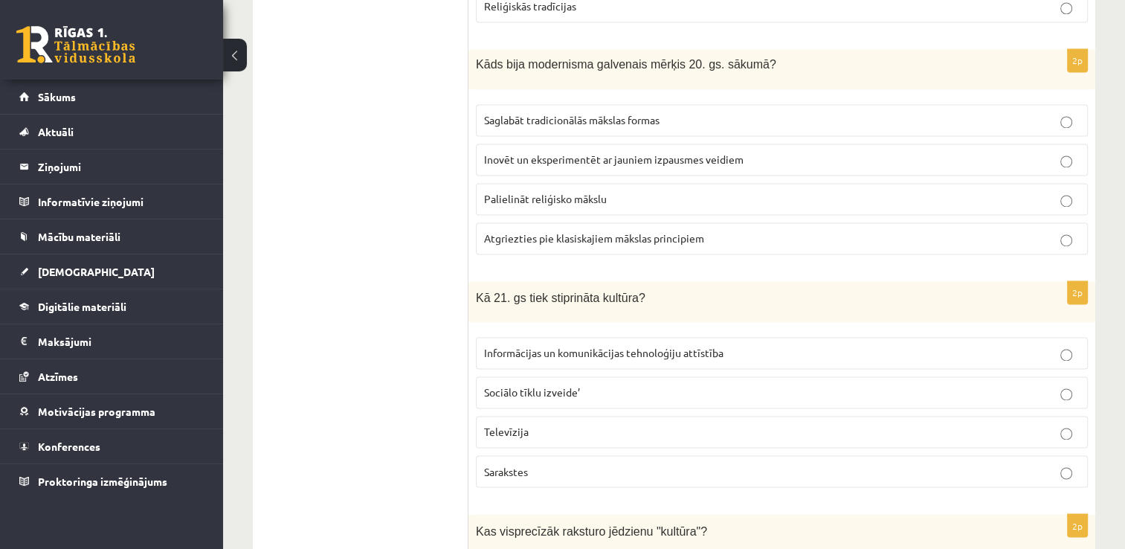
click at [767, 345] on p "Informācijas un komunikācijas tehnoloģiju attīstība" at bounding box center [782, 353] width 596 height 16
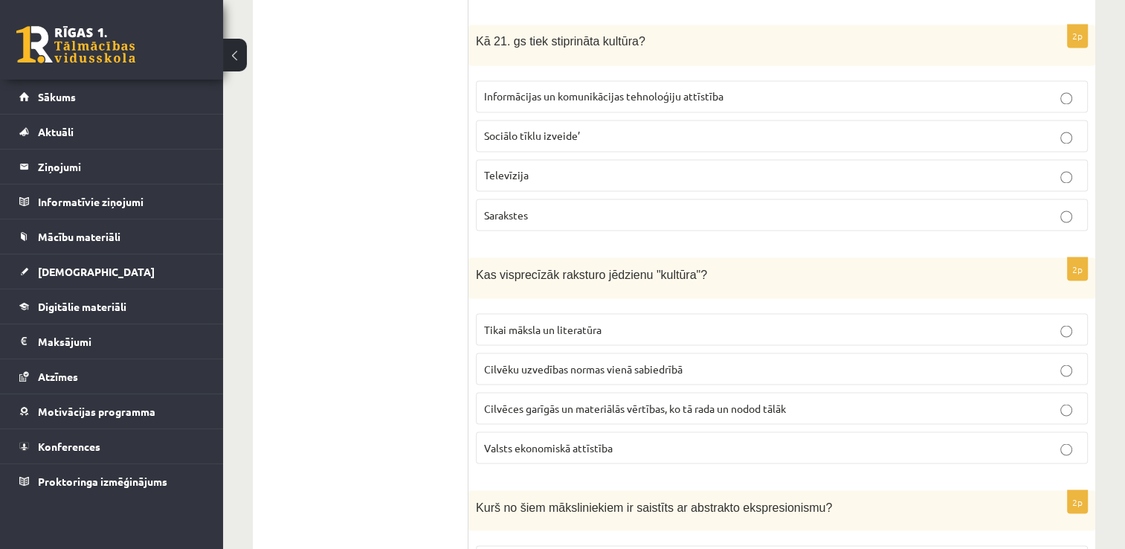
scroll to position [2607, 0]
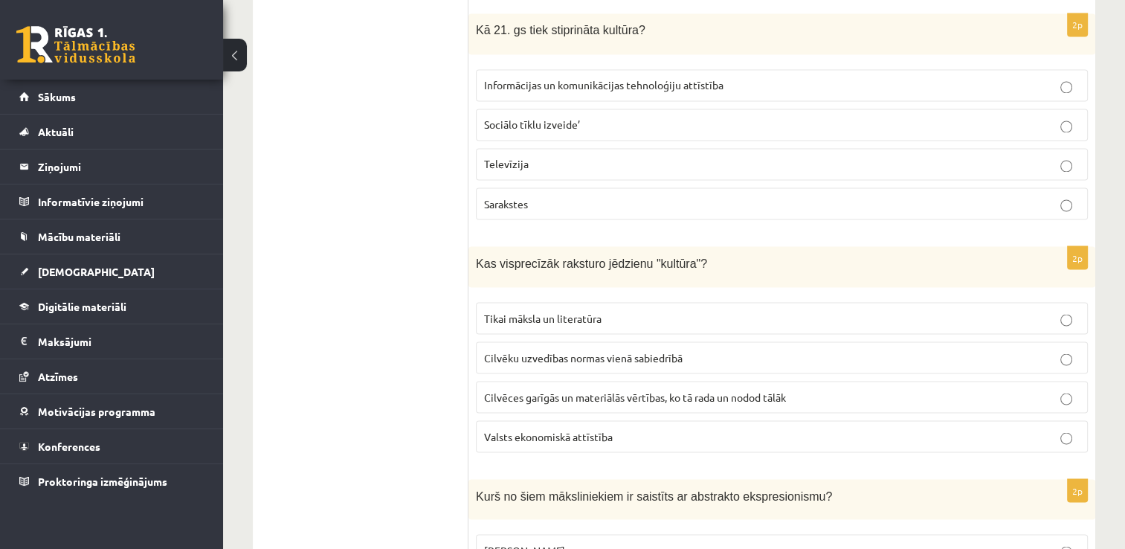
click at [872, 389] on p "Cilvēces garīgās un materiālās vērtības, ko tā rada un nodod tālāk" at bounding box center [782, 397] width 596 height 16
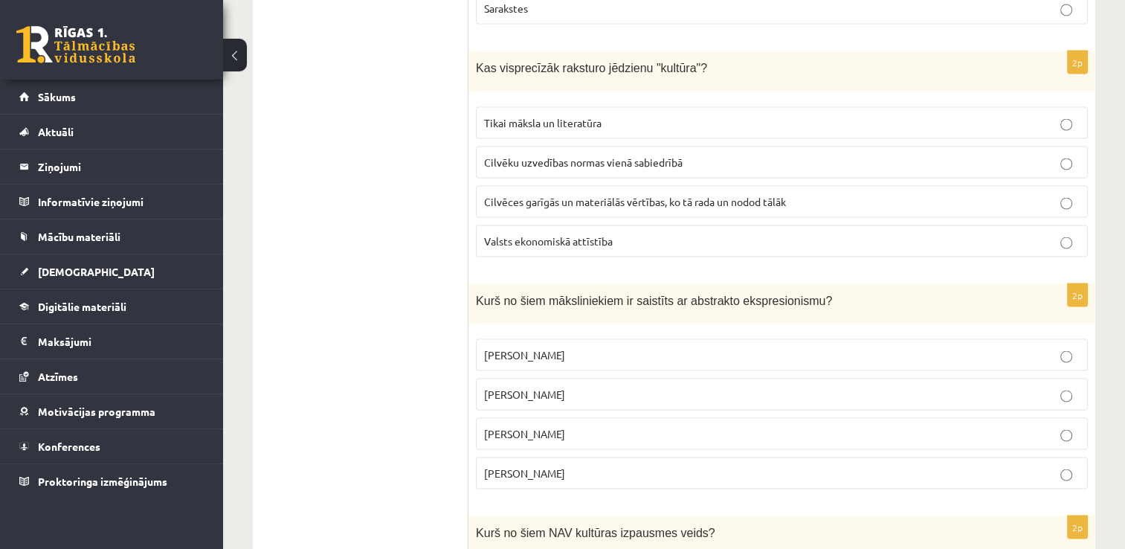
scroll to position [2816, 0]
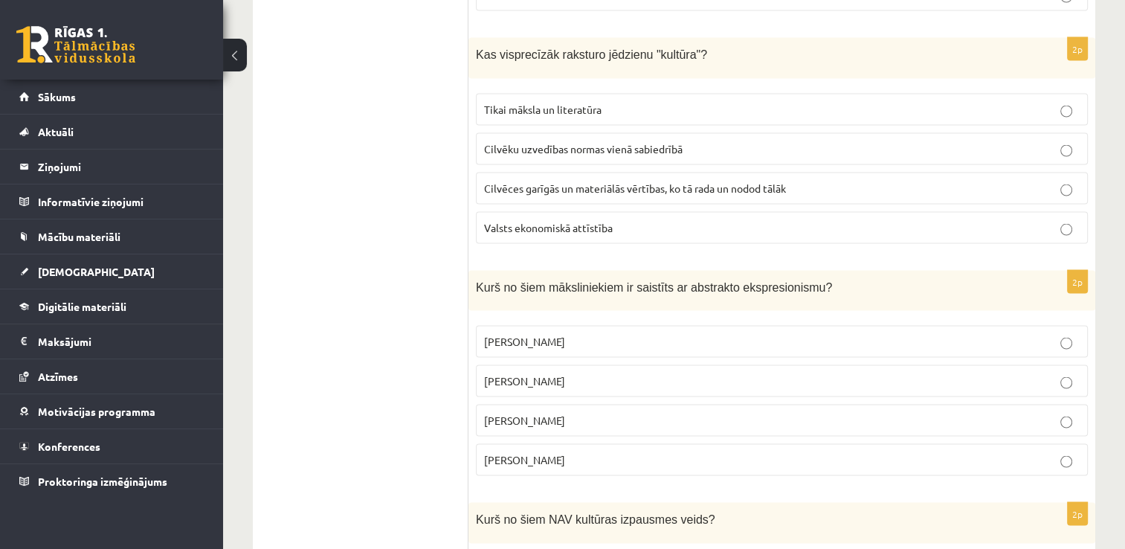
click at [887, 373] on p "[PERSON_NAME]" at bounding box center [782, 381] width 596 height 16
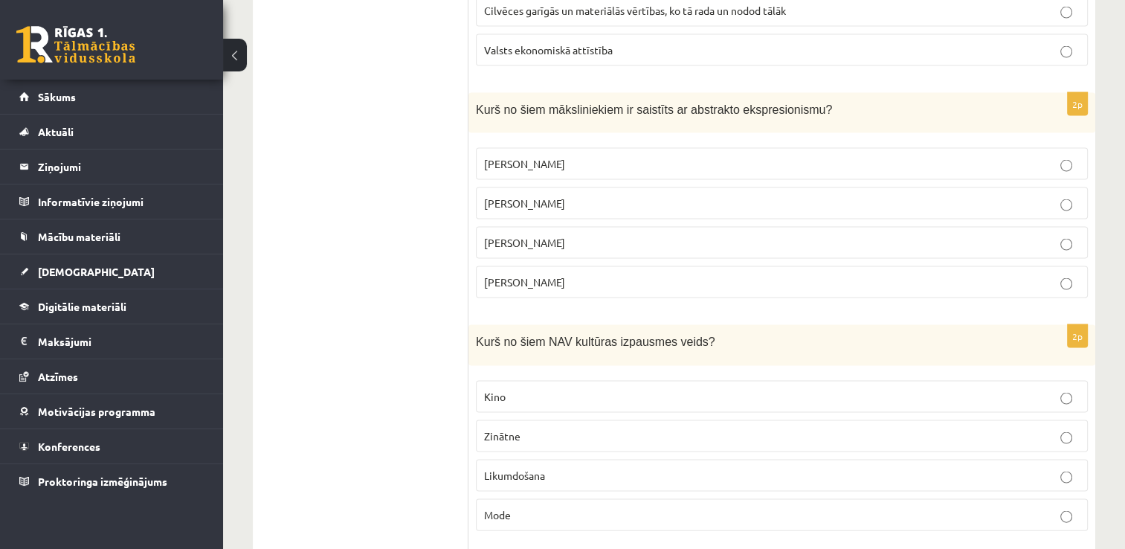
scroll to position [2994, 0]
click at [927, 467] on p "Likumdošana" at bounding box center [782, 475] width 596 height 16
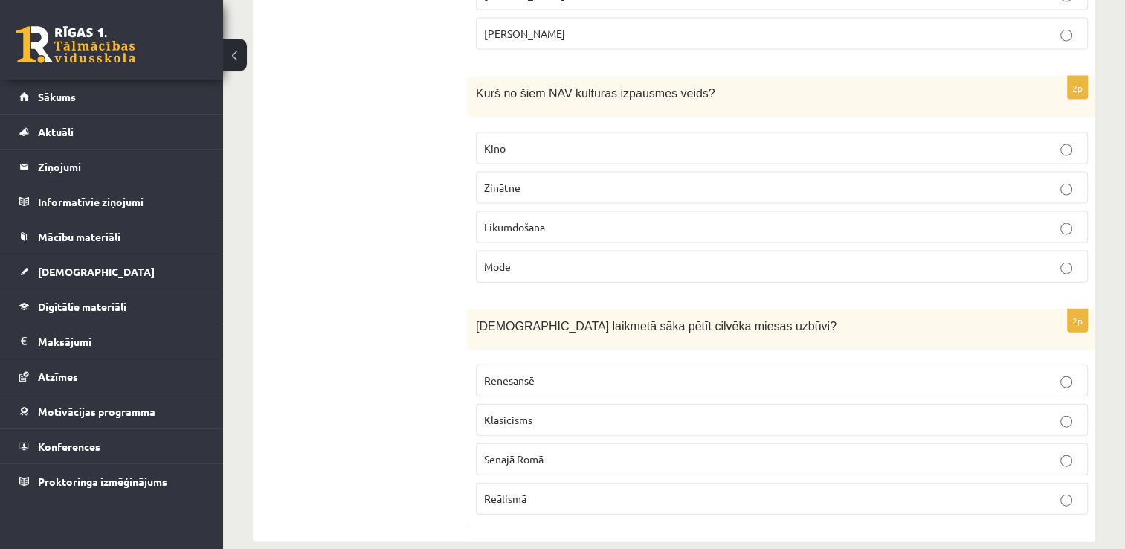
scroll to position [3244, 0]
click at [826, 370] on p "Renesansē" at bounding box center [782, 378] width 596 height 16
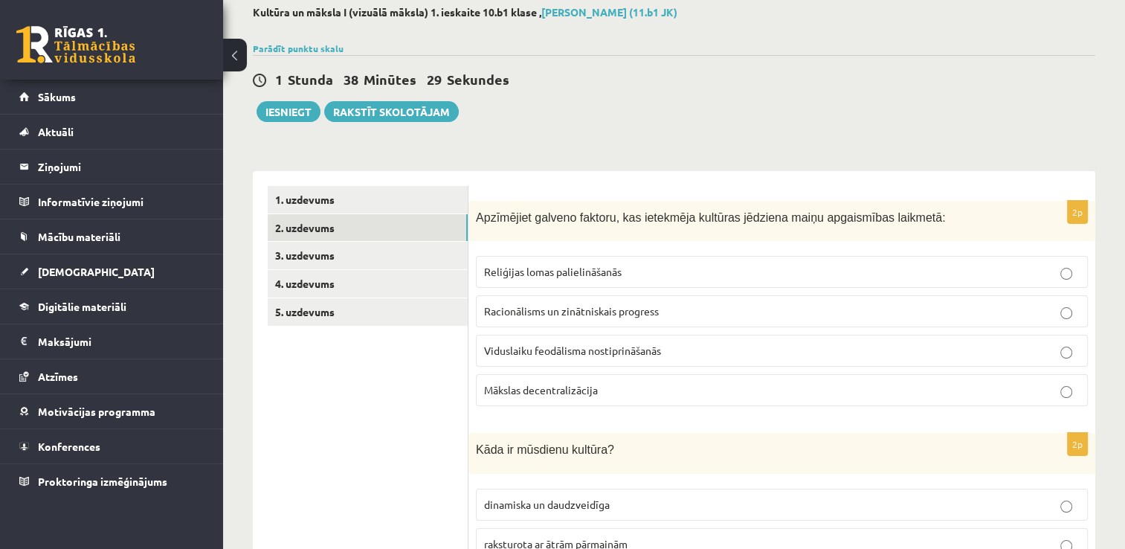
scroll to position [61, 0]
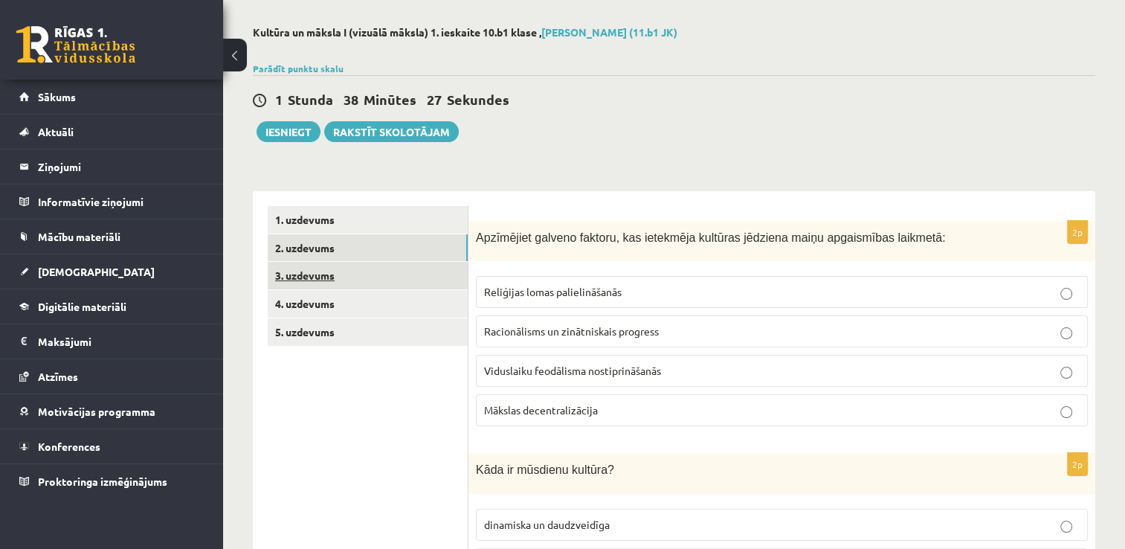
click at [409, 268] on link "3. uzdevums" at bounding box center [368, 276] width 200 height 28
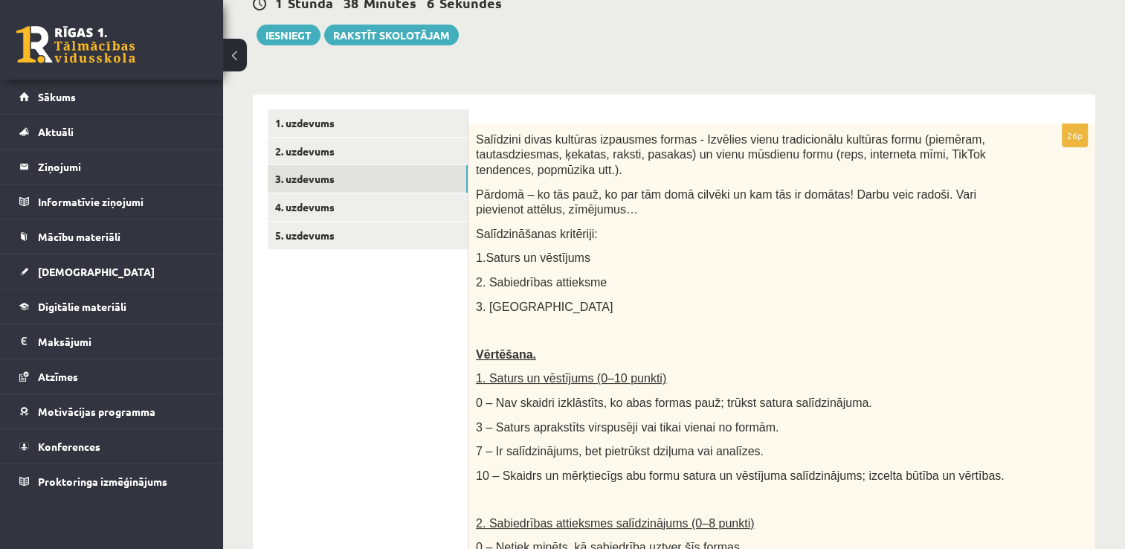
scroll to position [19, 0]
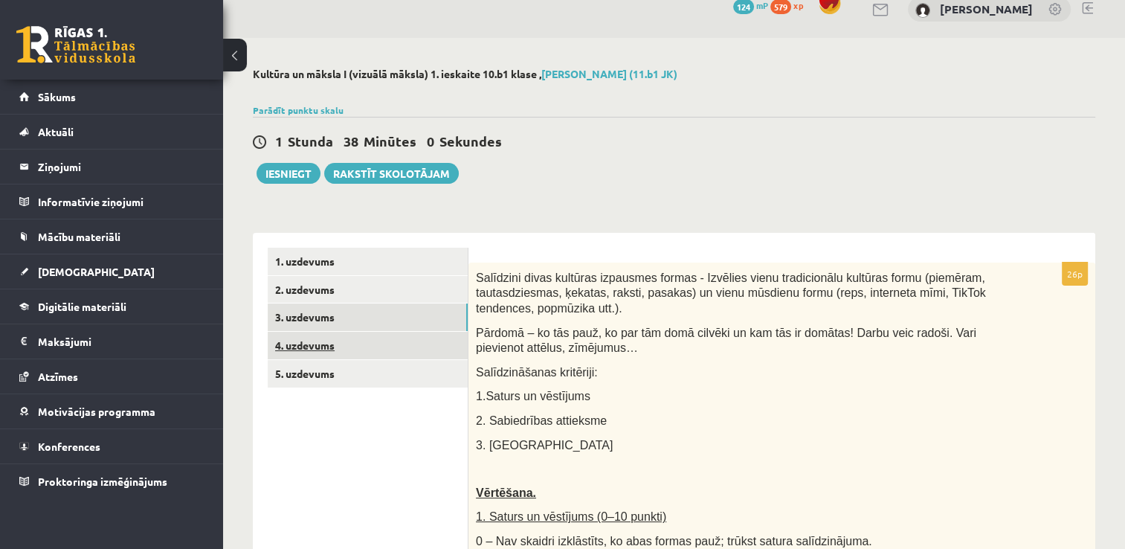
click at [397, 338] on link "4. uzdevums" at bounding box center [368, 346] width 200 height 28
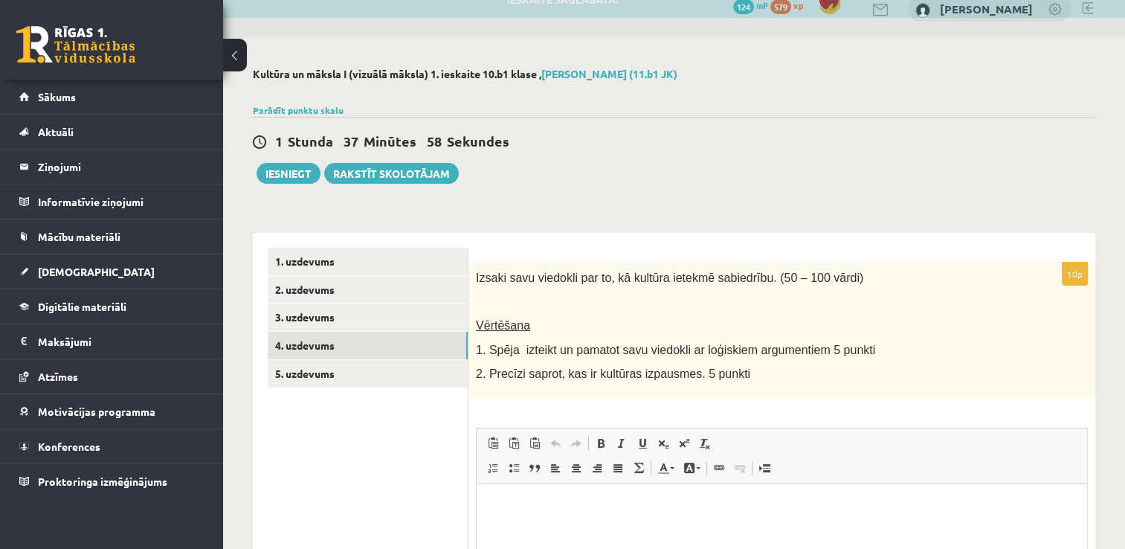
scroll to position [0, 0]
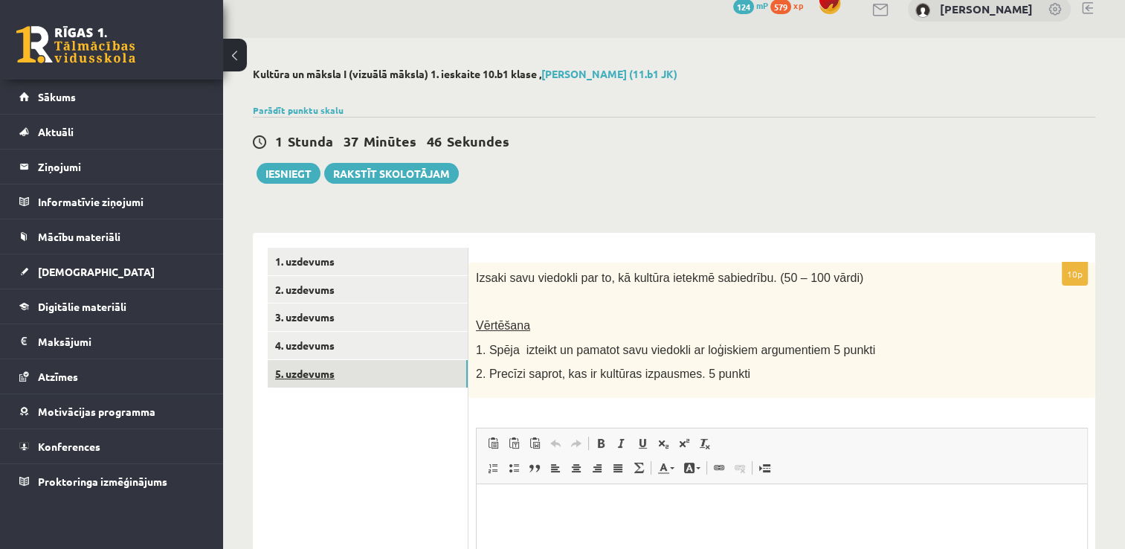
click at [334, 371] on link "5. uzdevums" at bounding box center [368, 374] width 200 height 28
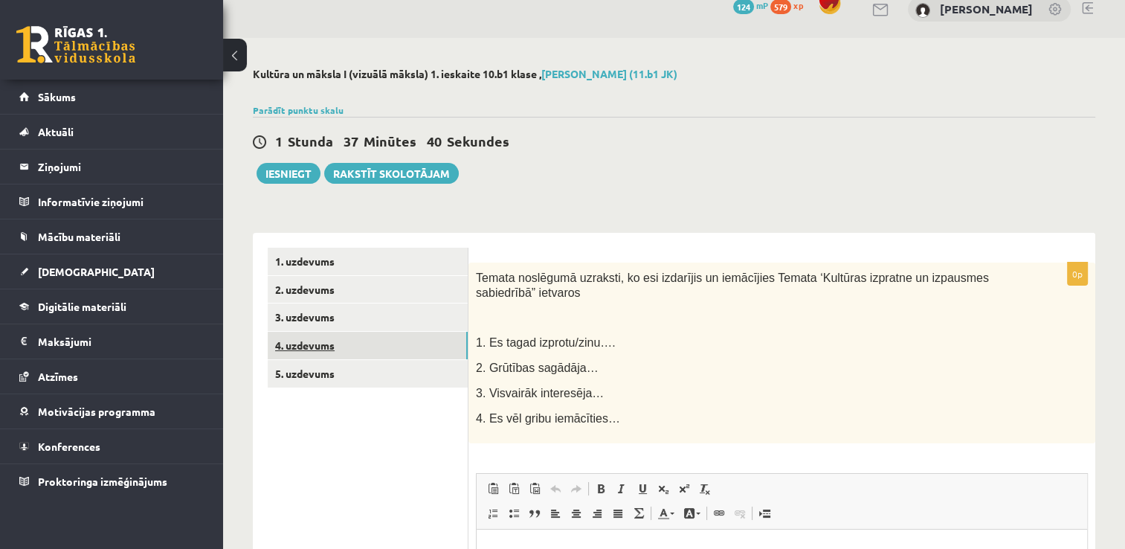
click at [324, 344] on link "4. uzdevums" at bounding box center [368, 346] width 200 height 28
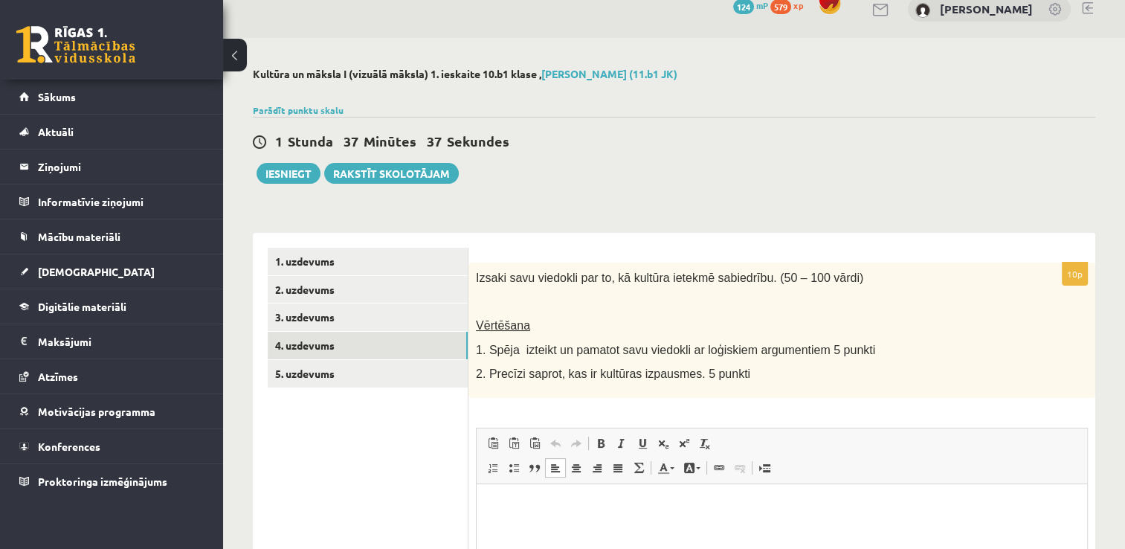
click at [542, 498] on p "Bagātinātā teksta redaktors, wiswyg-editor-user-answer-47024831433120" at bounding box center [782, 506] width 581 height 16
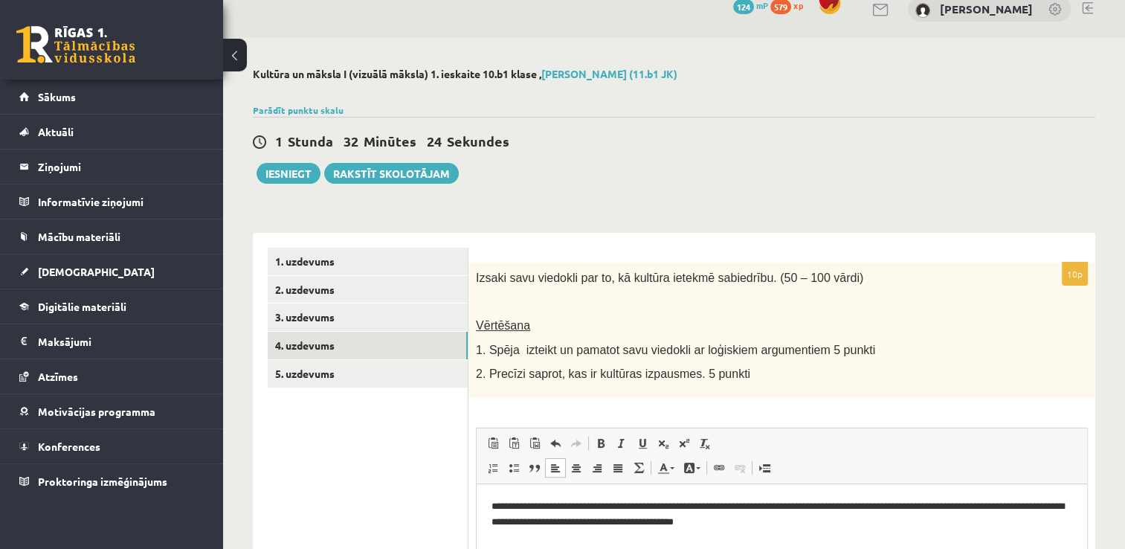
click at [753, 522] on p "**********" at bounding box center [783, 513] width 582 height 31
click at [830, 519] on p "**********" at bounding box center [783, 513] width 582 height 31
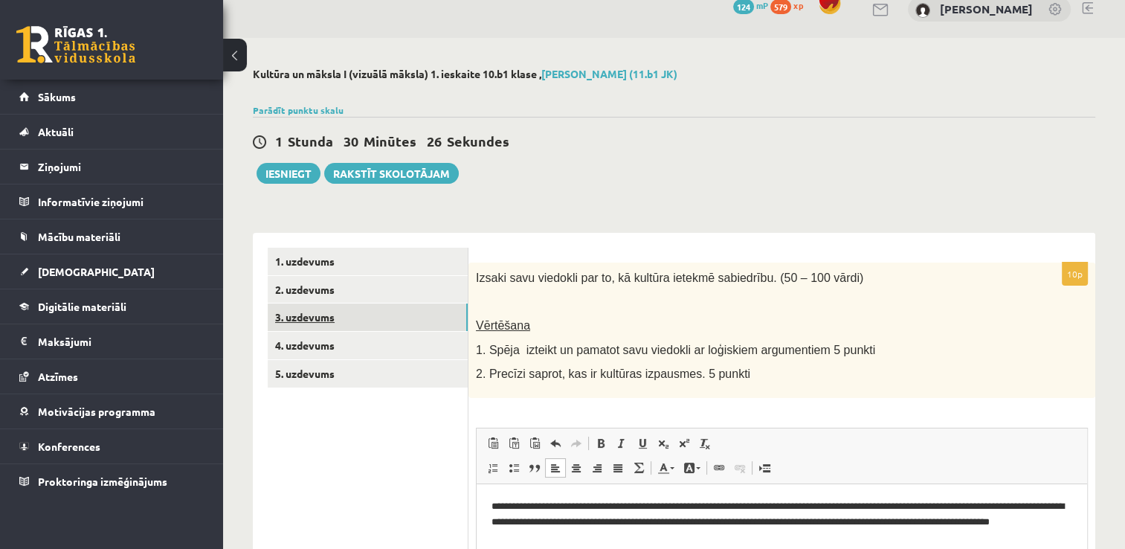
click at [363, 313] on link "3. uzdevums" at bounding box center [368, 317] width 200 height 28
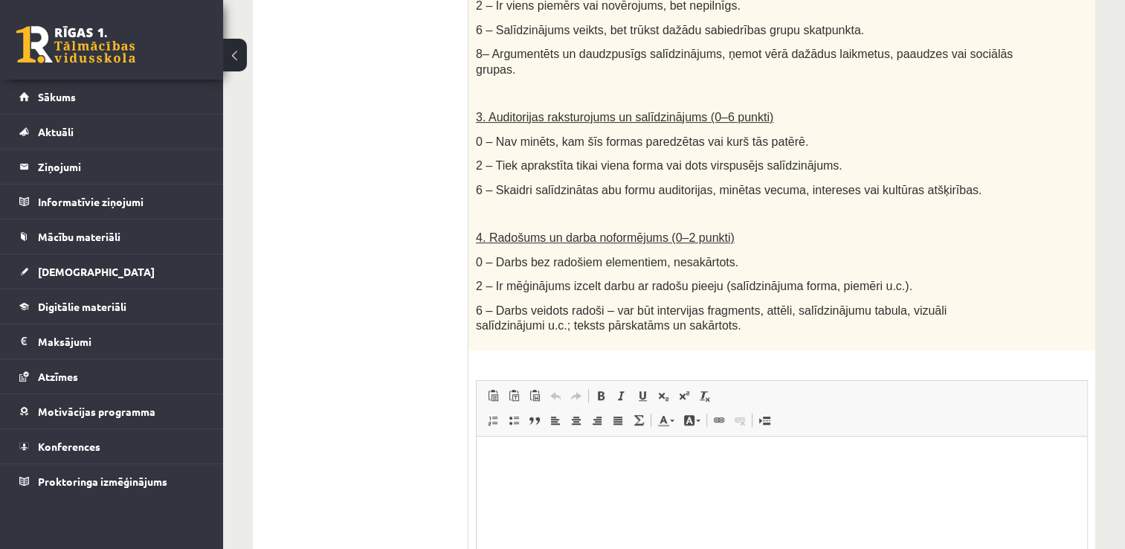
scroll to position [843, 0]
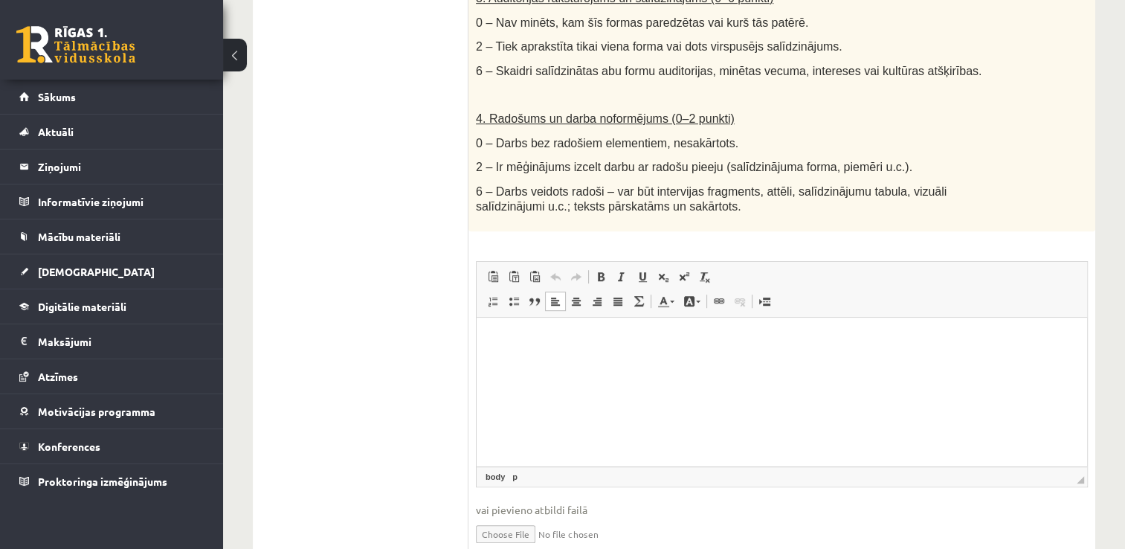
click at [638, 344] on p "Bagātinātā teksta redaktors, wiswyg-editor-user-answer-47024950297320" at bounding box center [782, 340] width 581 height 16
click at [638, 344] on p "**" at bounding box center [783, 340] width 582 height 16
click at [507, 338] on p "**********" at bounding box center [783, 340] width 582 height 16
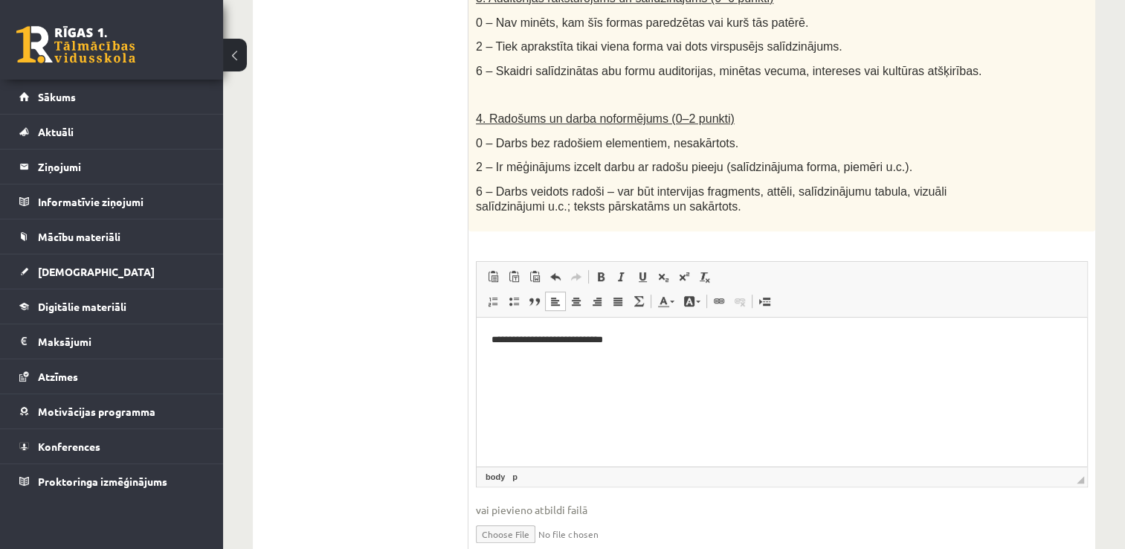
click at [646, 353] on html "**********" at bounding box center [782, 340] width 611 height 45
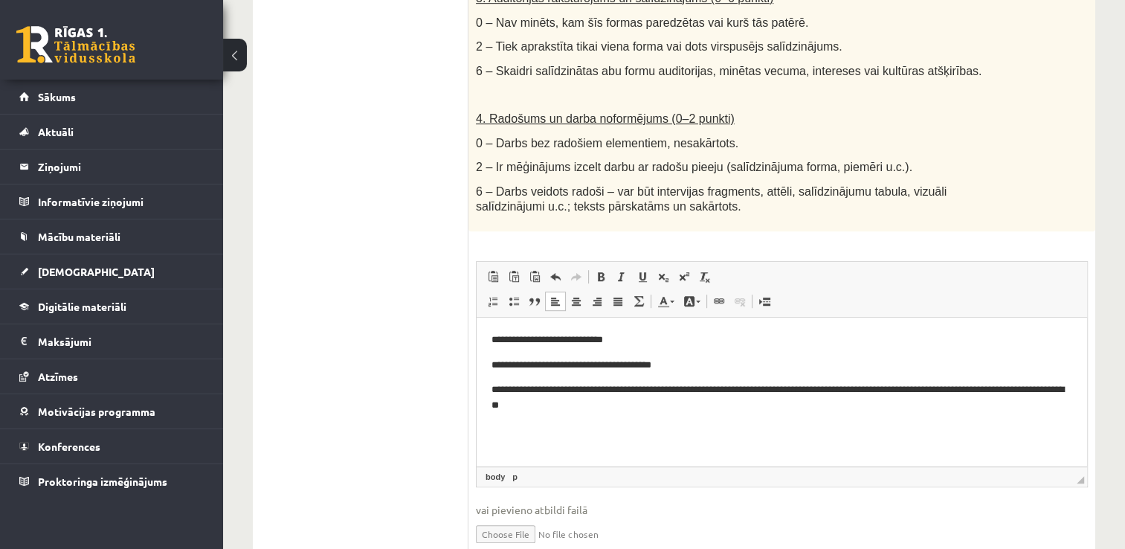
click at [508, 364] on p "**********" at bounding box center [783, 366] width 582 height 16
click at [631, 409] on p "**********" at bounding box center [783, 397] width 582 height 31
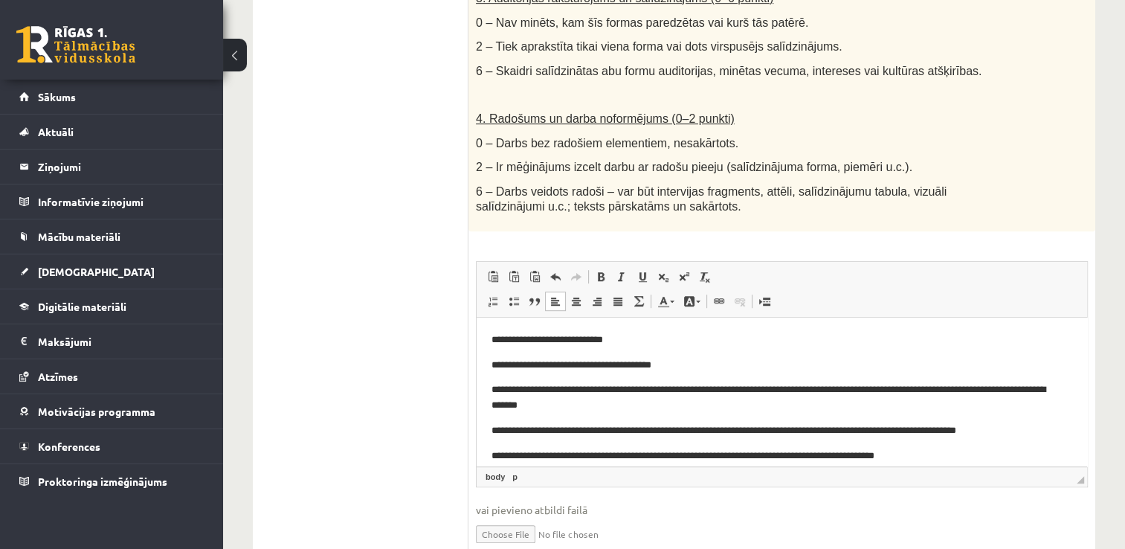
click at [901, 460] on p "**********" at bounding box center [777, 456] width 570 height 16
click at [953, 455] on p "**********" at bounding box center [777, 456] width 570 height 16
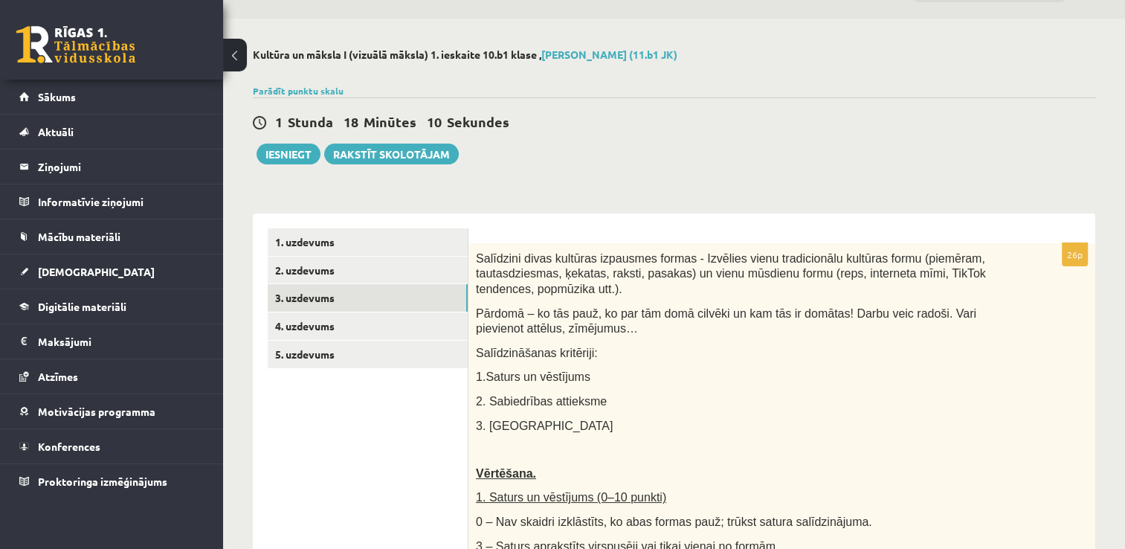
scroll to position [30, 0]
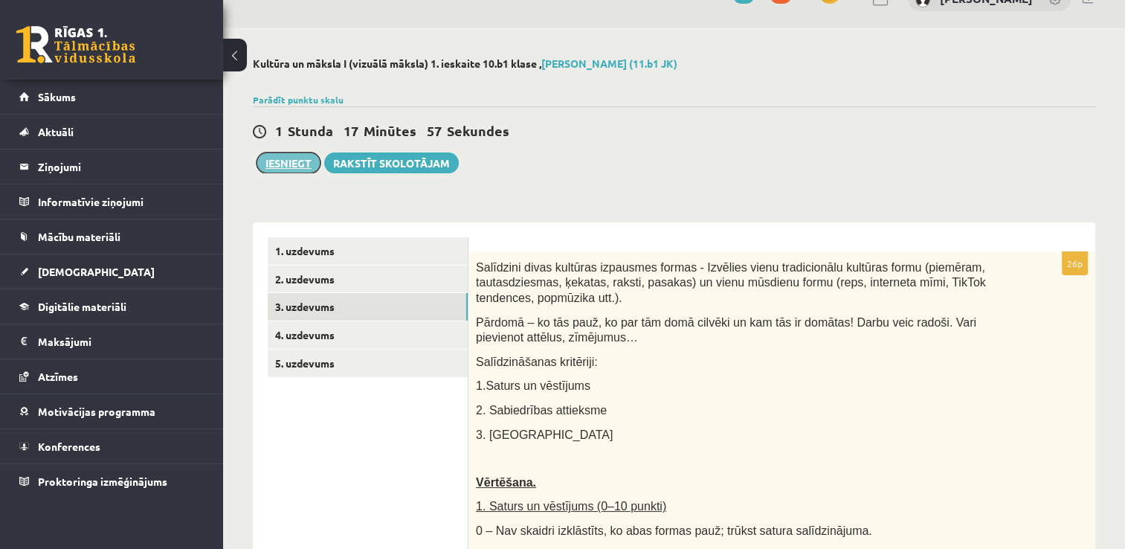
click at [303, 165] on button "Iesniegt" at bounding box center [289, 162] width 64 height 21
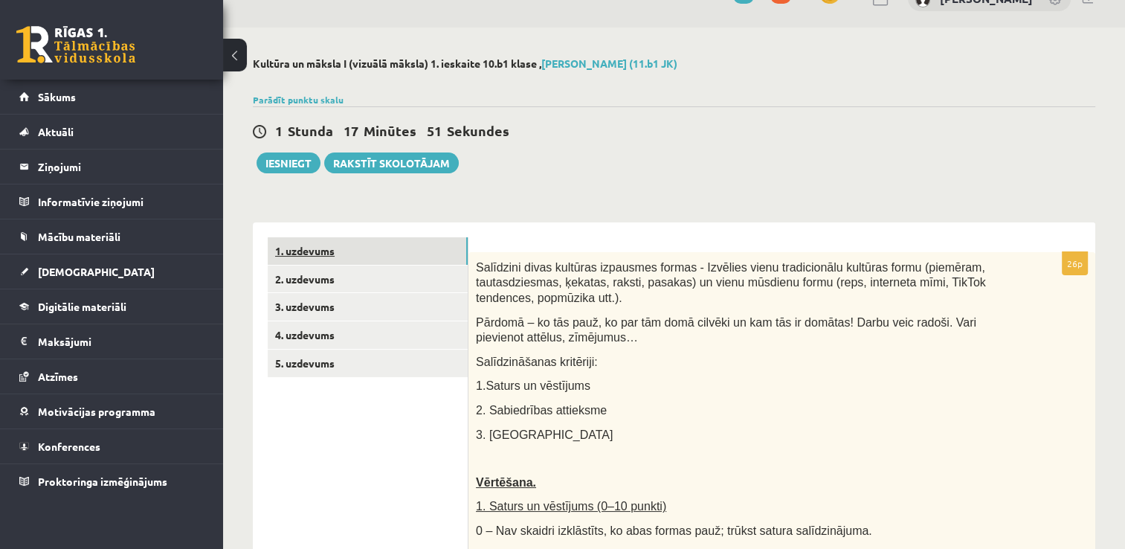
click at [400, 245] on link "1. uzdevums" at bounding box center [368, 251] width 200 height 28
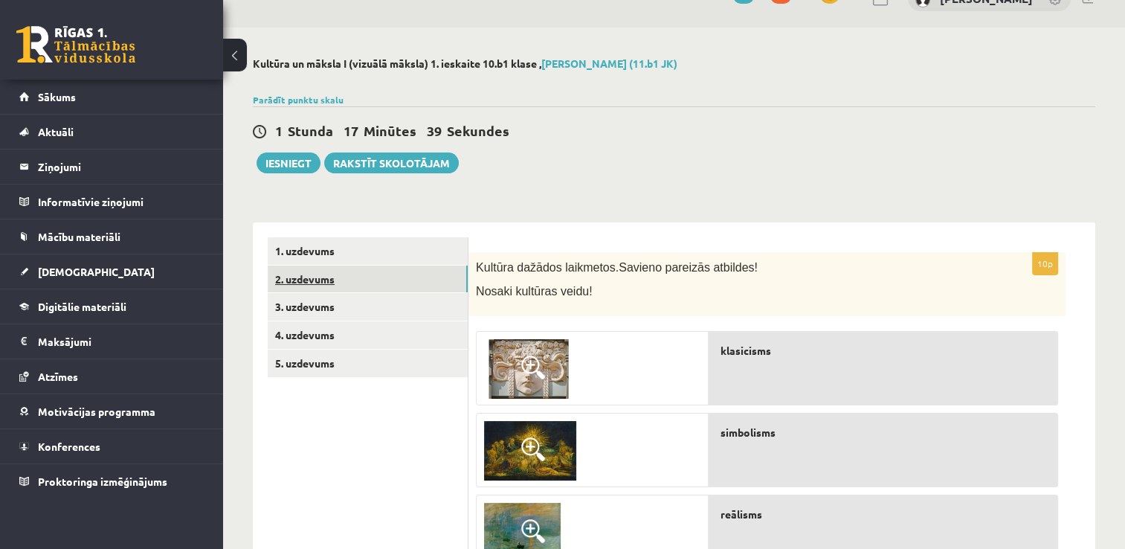
click at [369, 277] on link "2. uzdevums" at bounding box center [368, 280] width 200 height 28
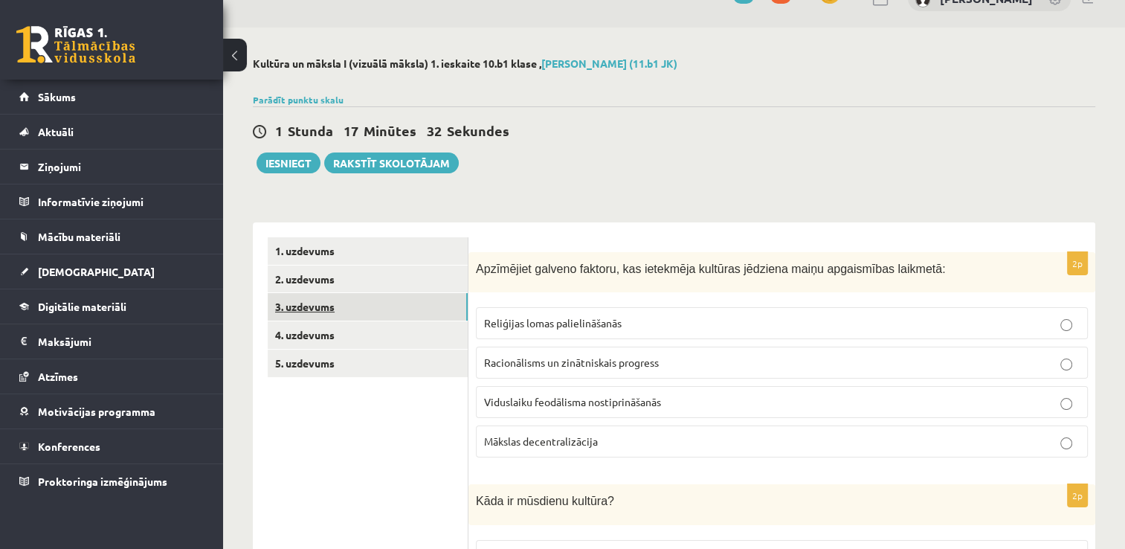
click at [358, 308] on link "3. uzdevums" at bounding box center [368, 307] width 200 height 28
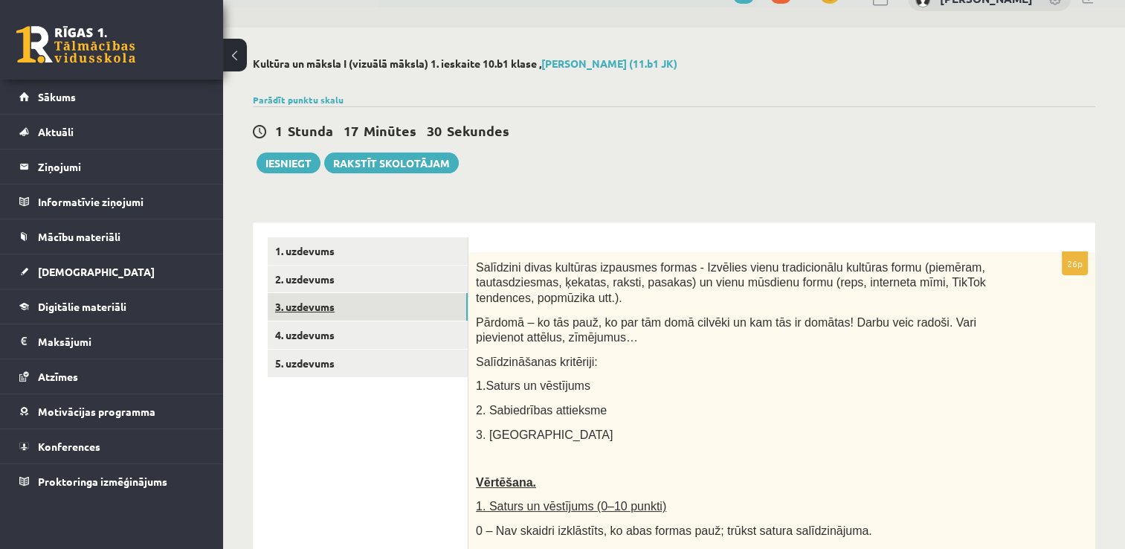
scroll to position [0, 0]
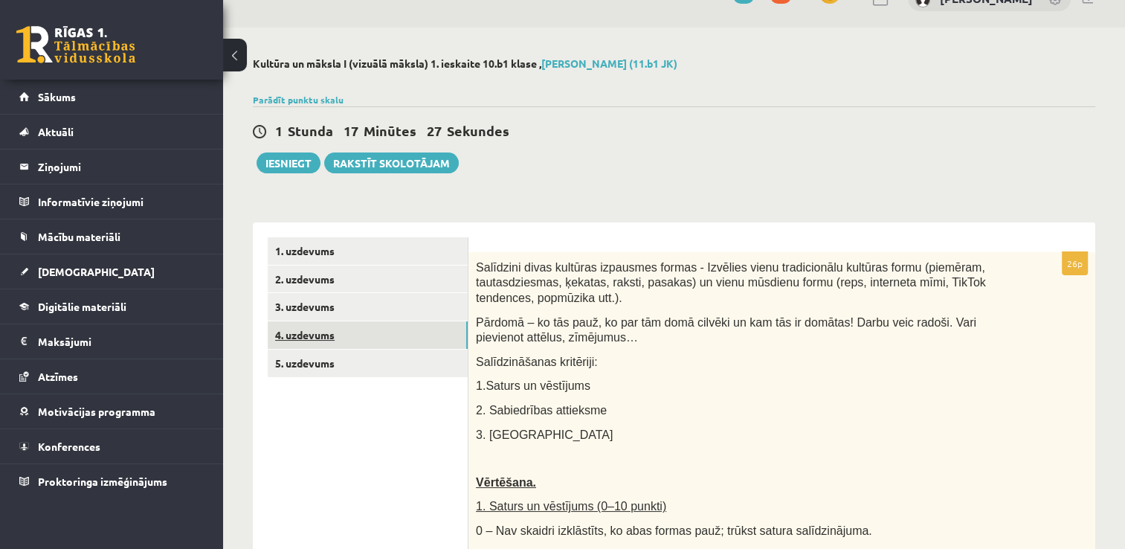
click at [351, 329] on link "4. uzdevums" at bounding box center [368, 335] width 200 height 28
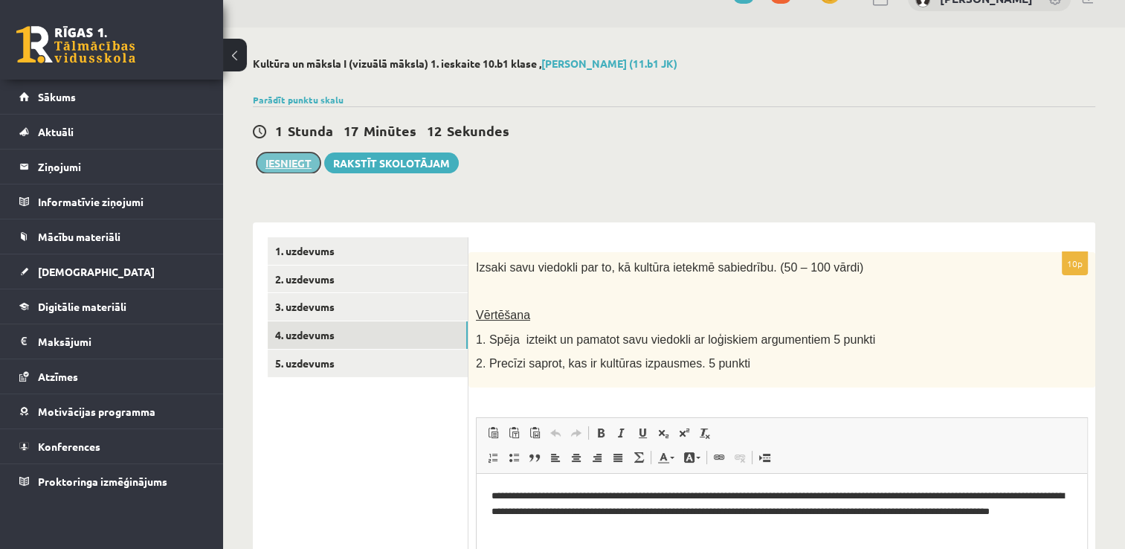
click at [278, 166] on button "Iesniegt" at bounding box center [289, 162] width 64 height 21
click at [294, 97] on link "Parādīt punktu skalu" at bounding box center [298, 100] width 91 height 12
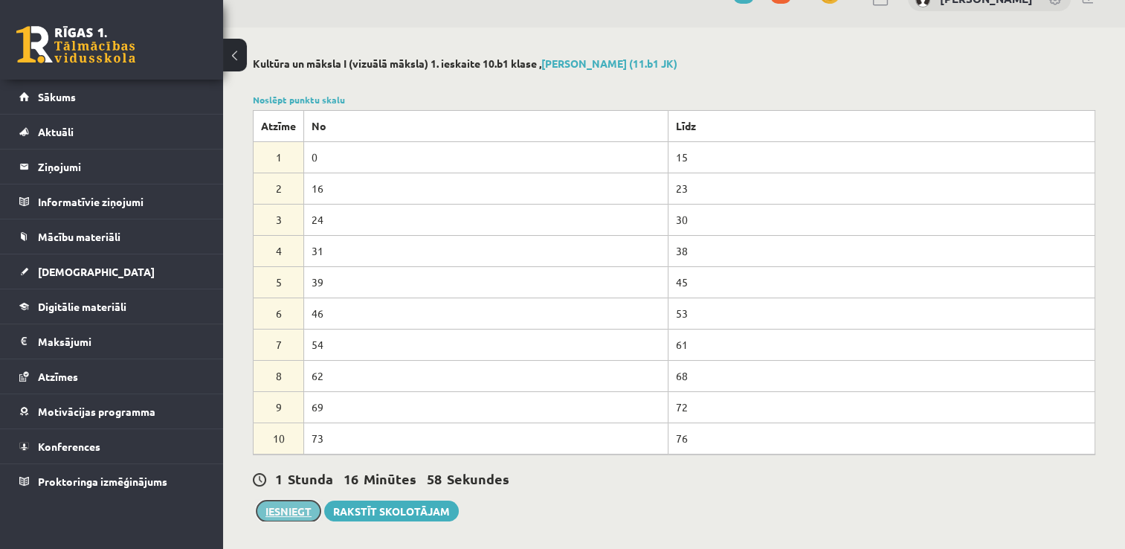
click at [297, 510] on button "Iesniegt" at bounding box center [289, 511] width 64 height 21
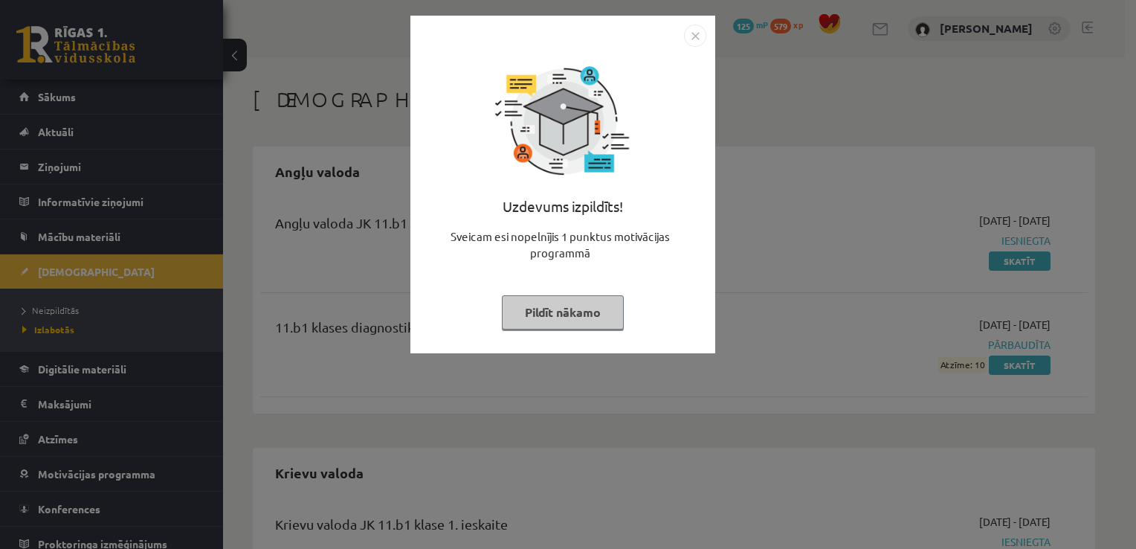
click at [571, 319] on button "Pildīt nākamo" at bounding box center [563, 312] width 122 height 34
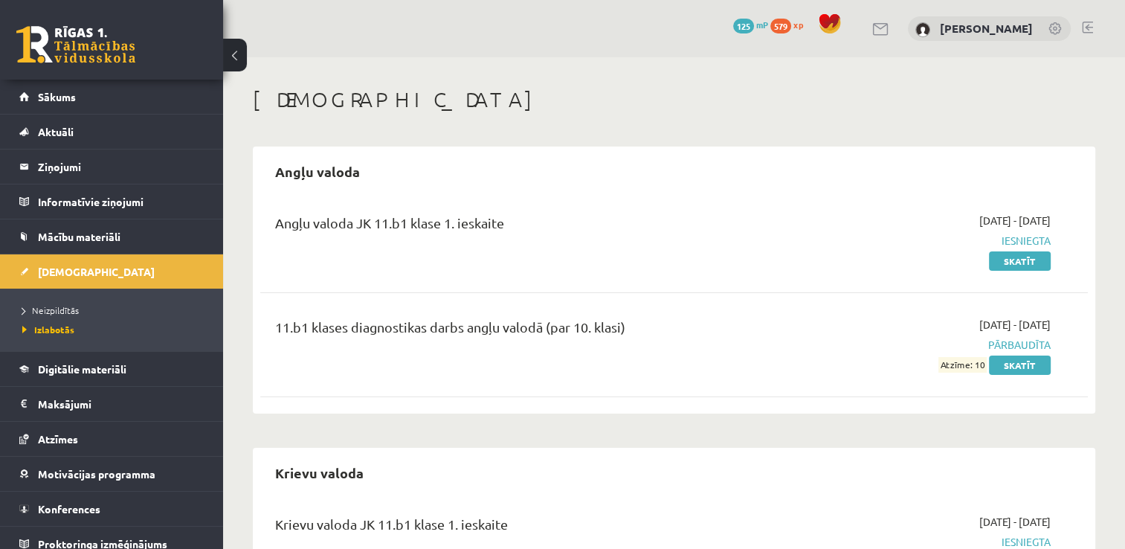
click at [1086, 30] on link at bounding box center [1087, 28] width 11 height 12
